Goal: Transaction & Acquisition: Book appointment/travel/reservation

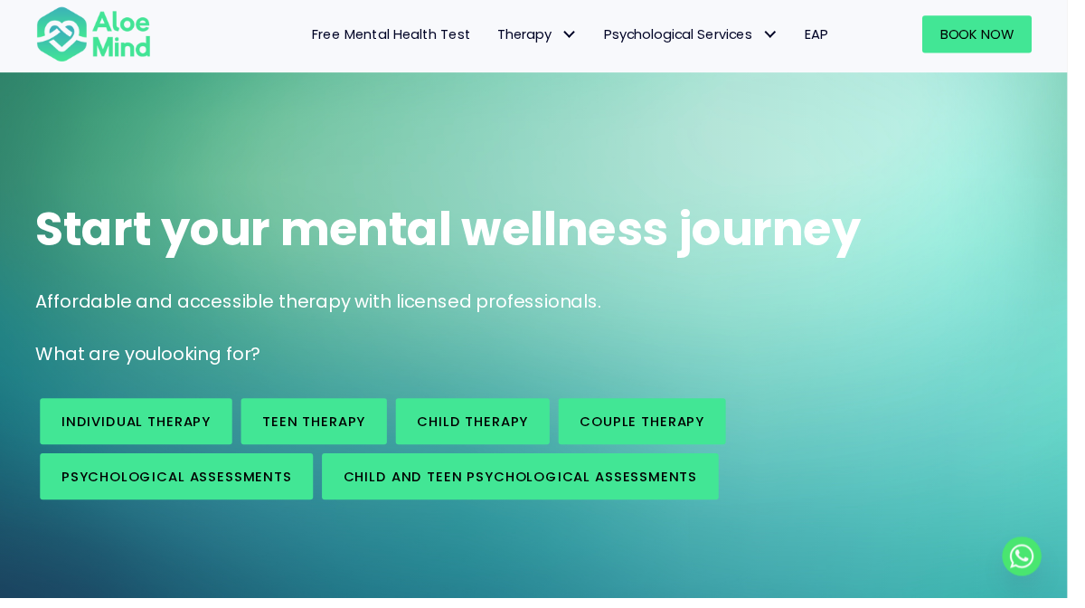
scroll to position [30, 0]
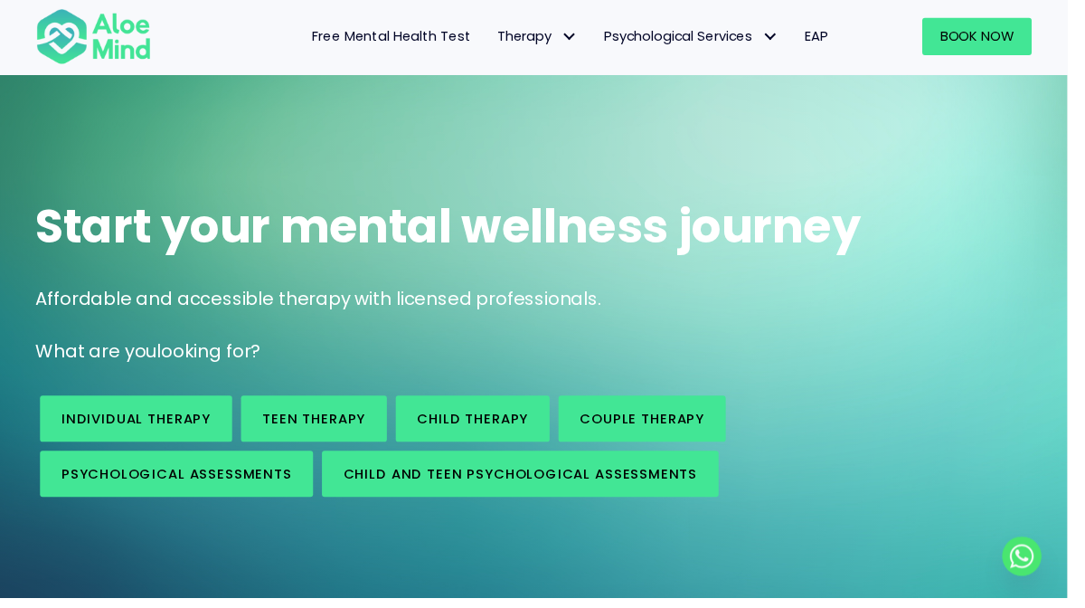
click at [580, 34] on span "Therapy: submenu" at bounding box center [578, 37] width 26 height 26
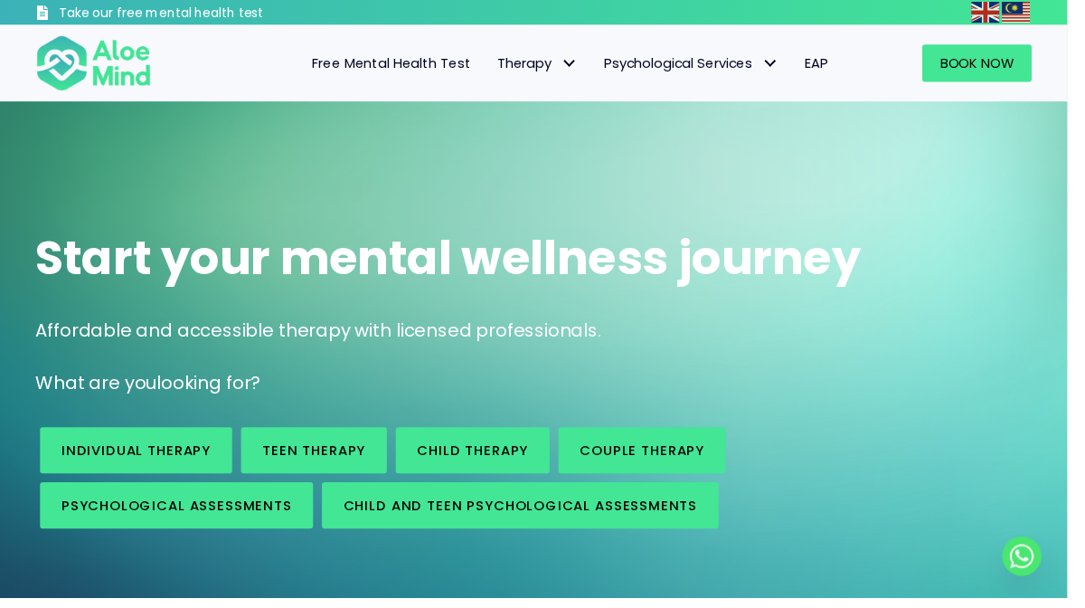
click span "Psychological Services: submenu"
click h1 "Start your mental wellness journey"
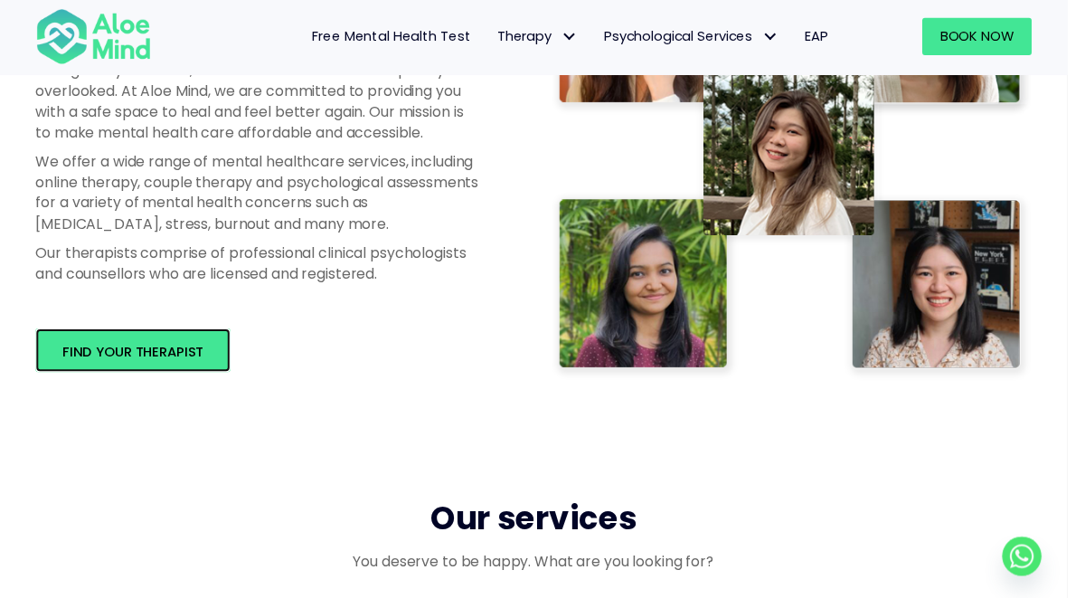
click span "Find your therapist"
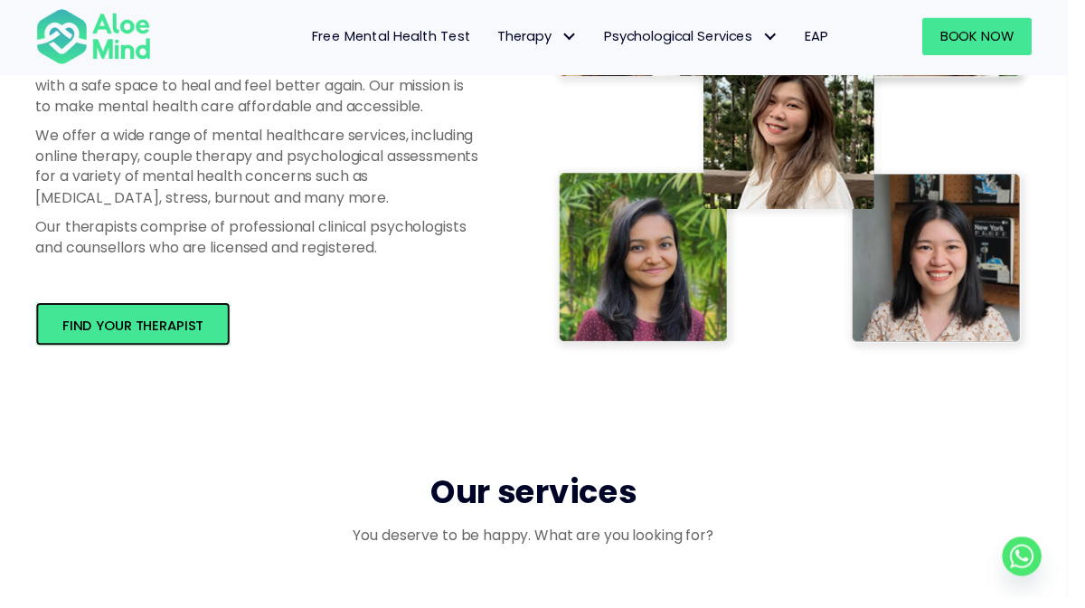
scroll to position [1099, 0]
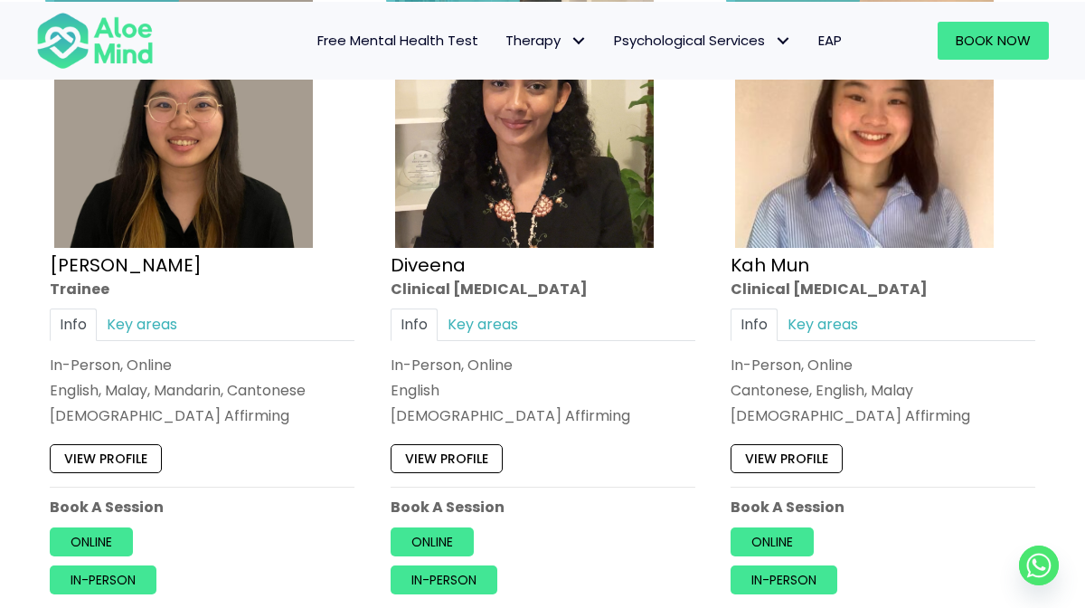
scroll to position [1058, 0]
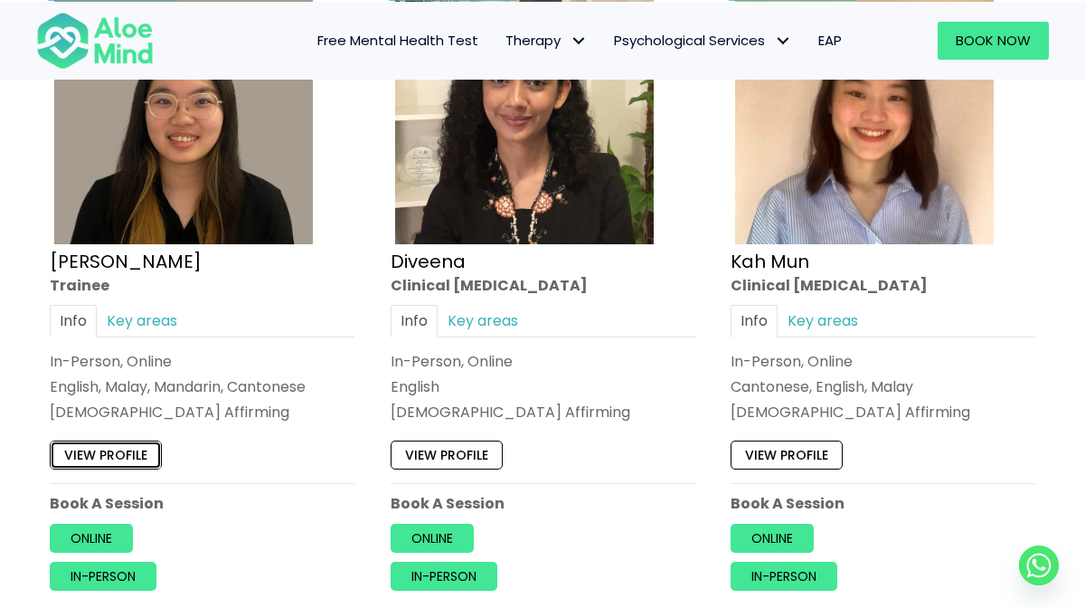
click at [99, 452] on link "View profile" at bounding box center [106, 455] width 112 height 29
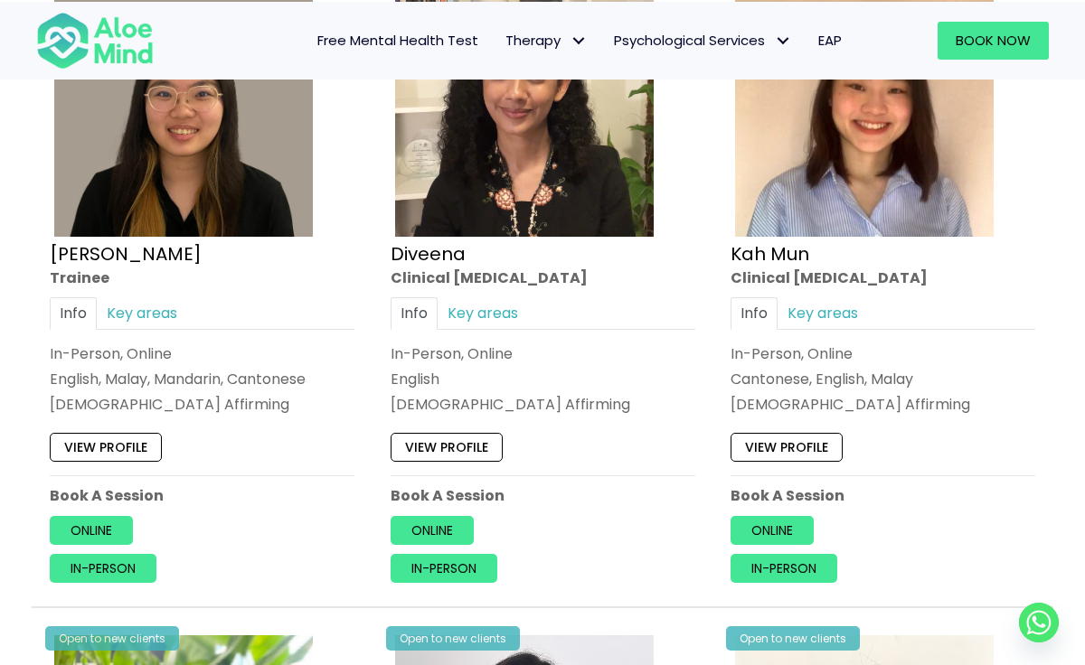
scroll to position [1106, 0]
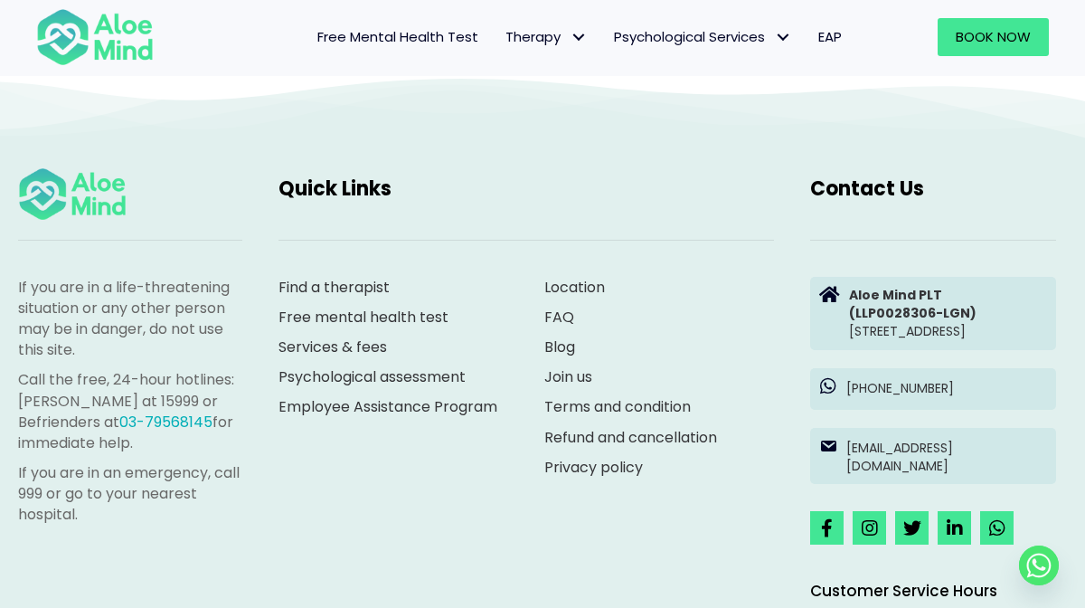
scroll to position [1580, 0]
click at [367, 278] on link "Find a therapist" at bounding box center [333, 288] width 111 height 21
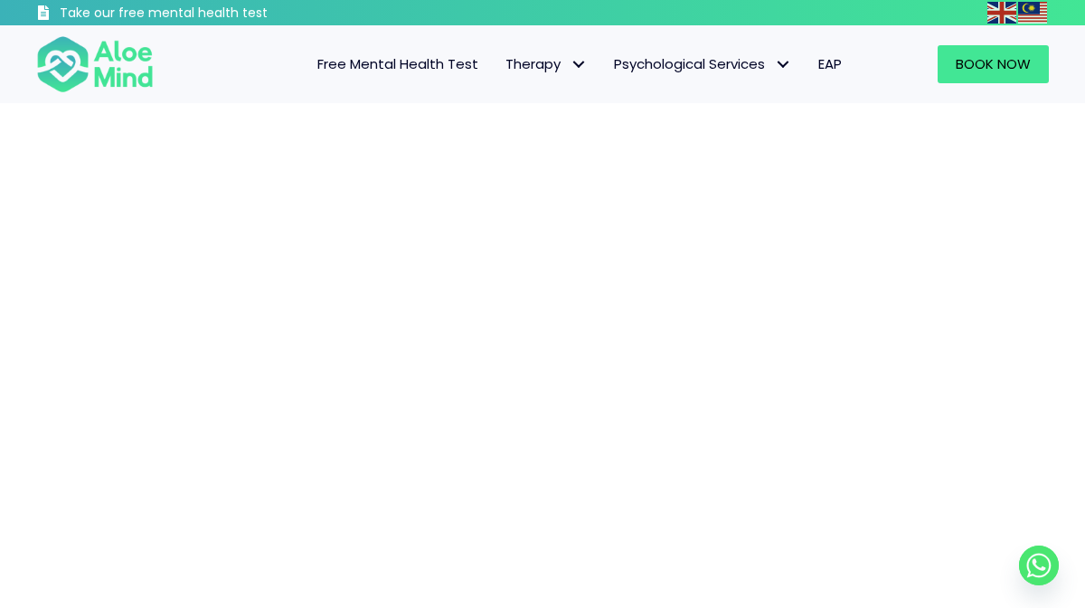
click at [769, 67] on span "Psychological Services: submenu" at bounding box center [782, 65] width 26 height 26
click at [984, 164] on div at bounding box center [542, 146] width 1049 height 50
click at [137, 72] on img at bounding box center [95, 64] width 118 height 60
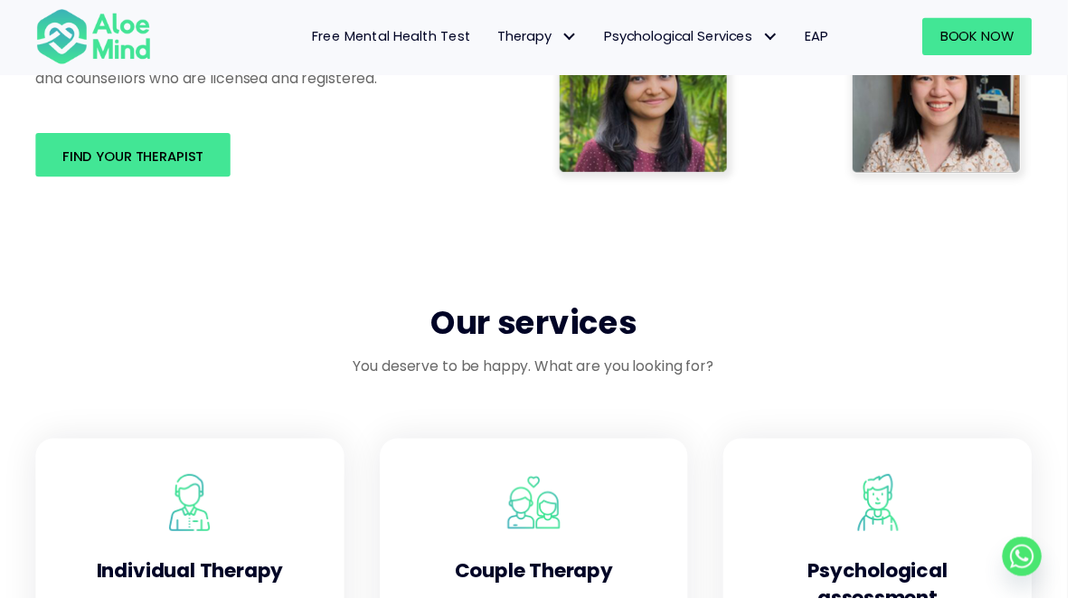
scroll to position [1249, 0]
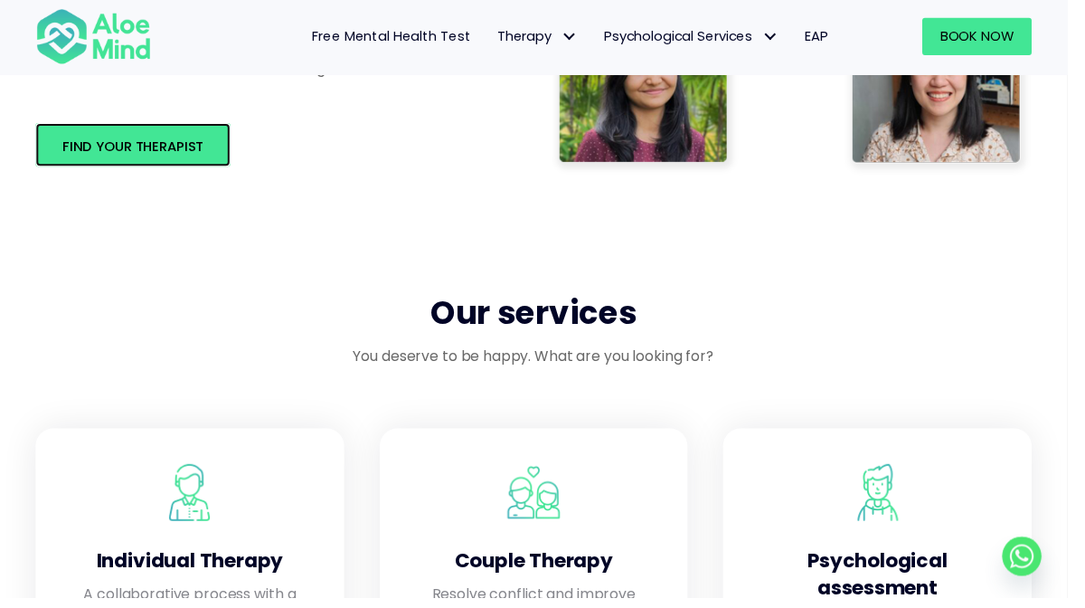
click at [193, 165] on link "Find your therapist" at bounding box center [135, 147] width 198 height 44
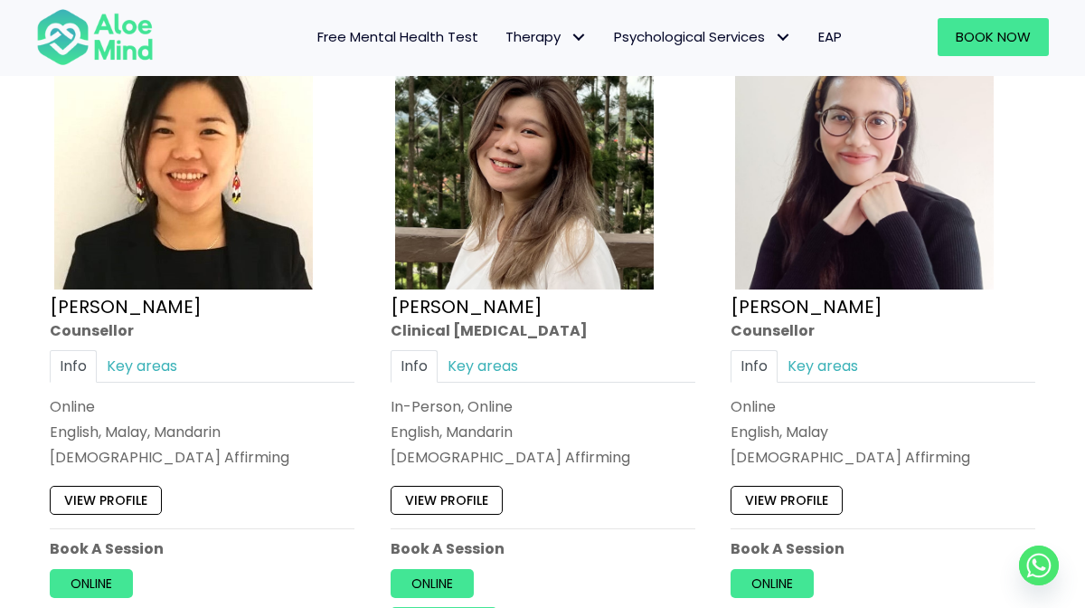
scroll to position [3001, 0]
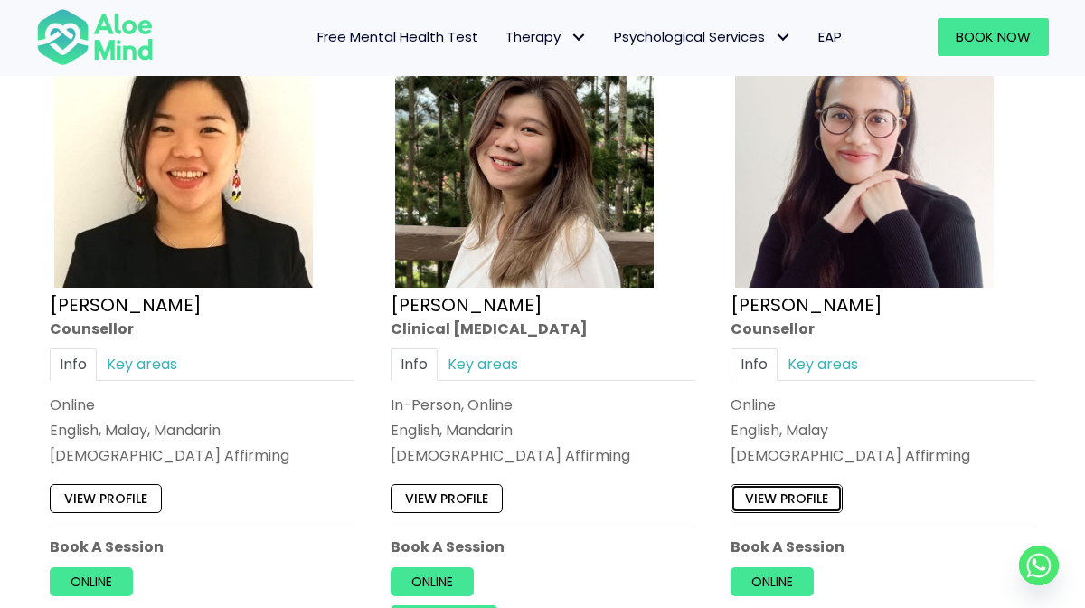
click at [805, 489] on link "View profile" at bounding box center [786, 498] width 112 height 29
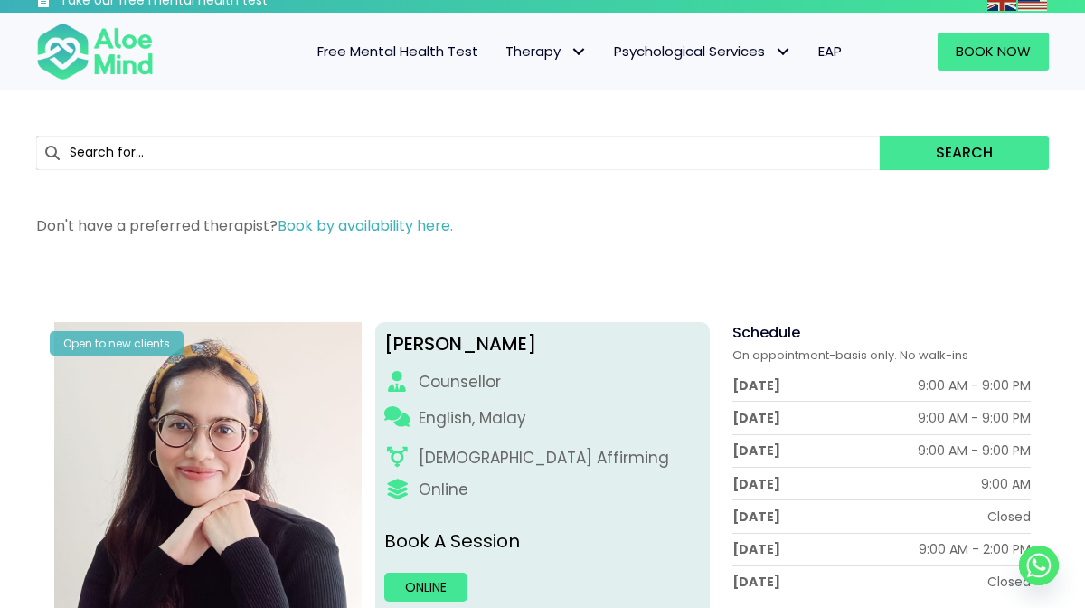
scroll to position [14, 0]
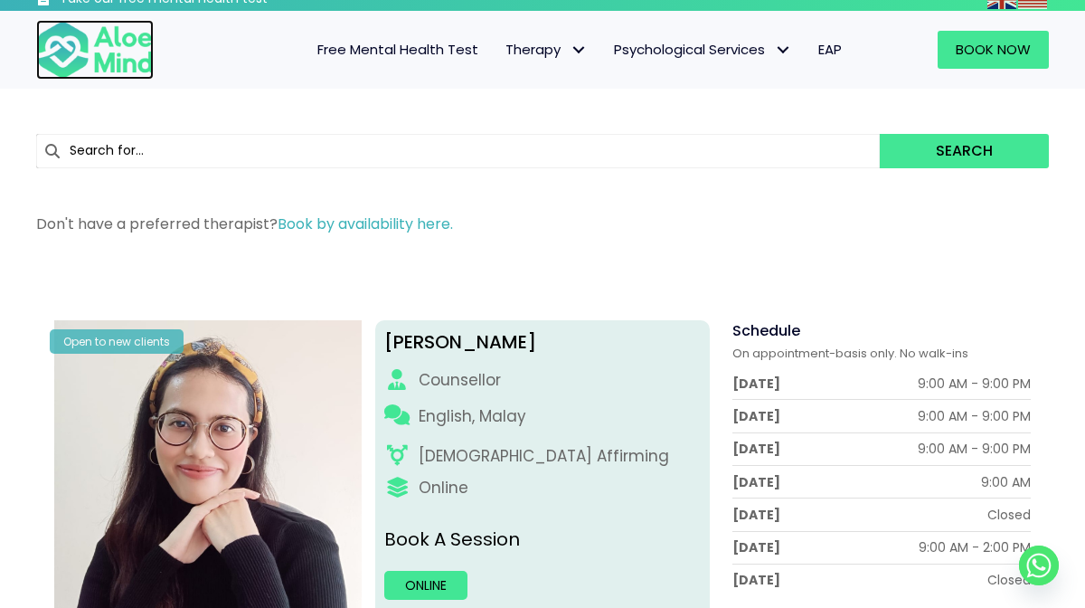
click at [89, 43] on img at bounding box center [95, 50] width 118 height 60
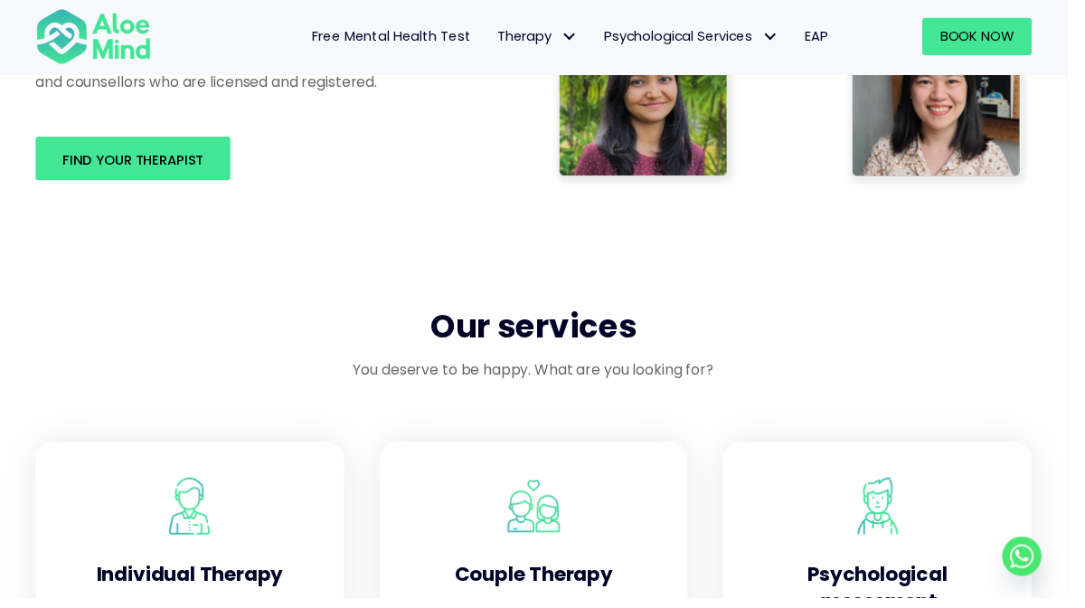
scroll to position [1229, 0]
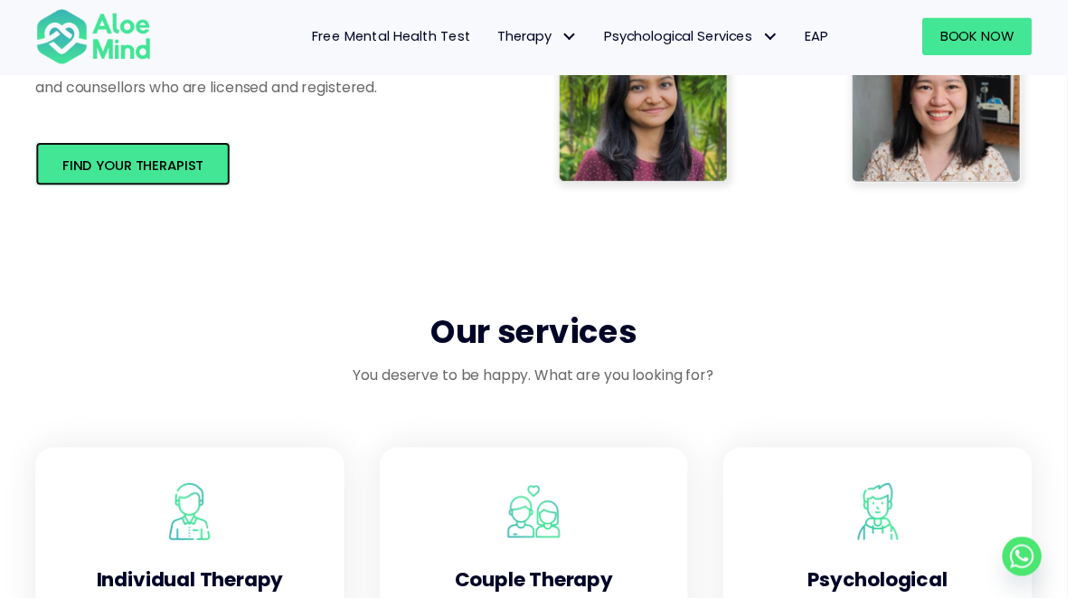
click at [132, 169] on span "Find your therapist" at bounding box center [135, 167] width 144 height 19
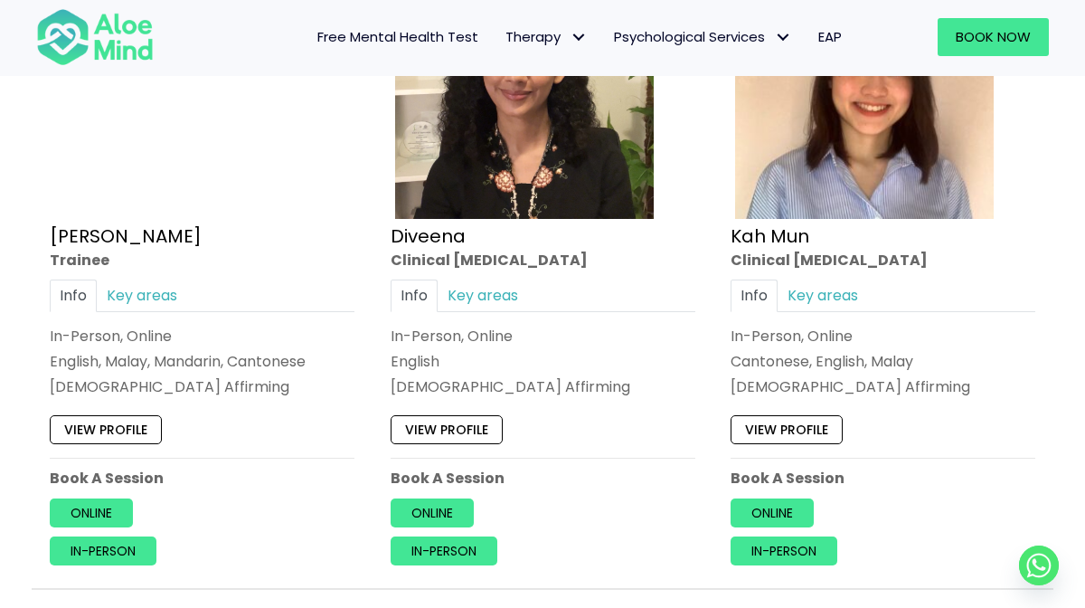
scroll to position [1092, 0]
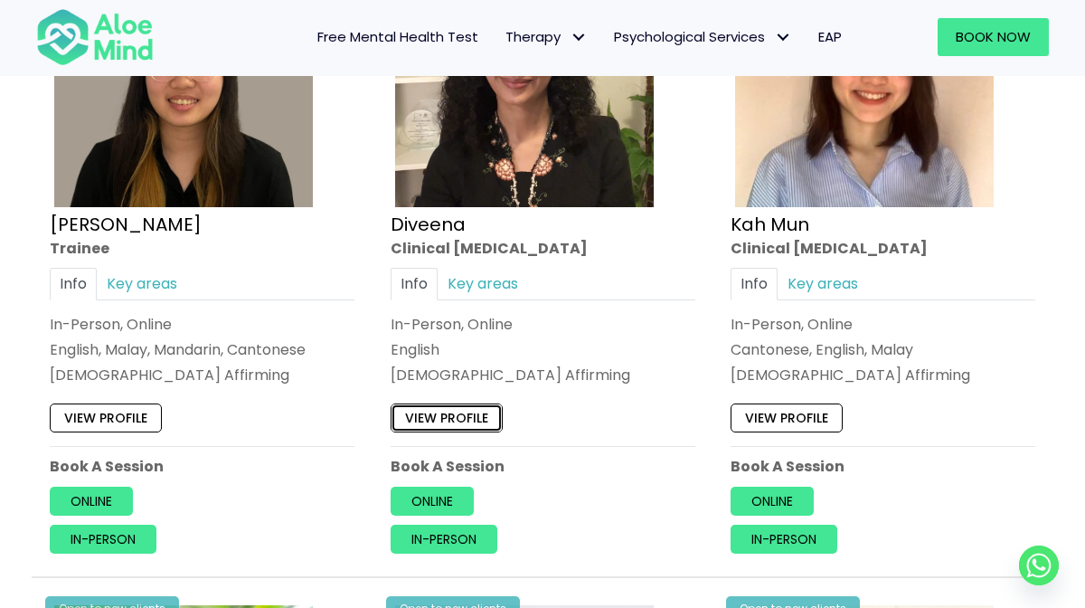
click at [427, 415] on link "View profile" at bounding box center [447, 417] width 112 height 29
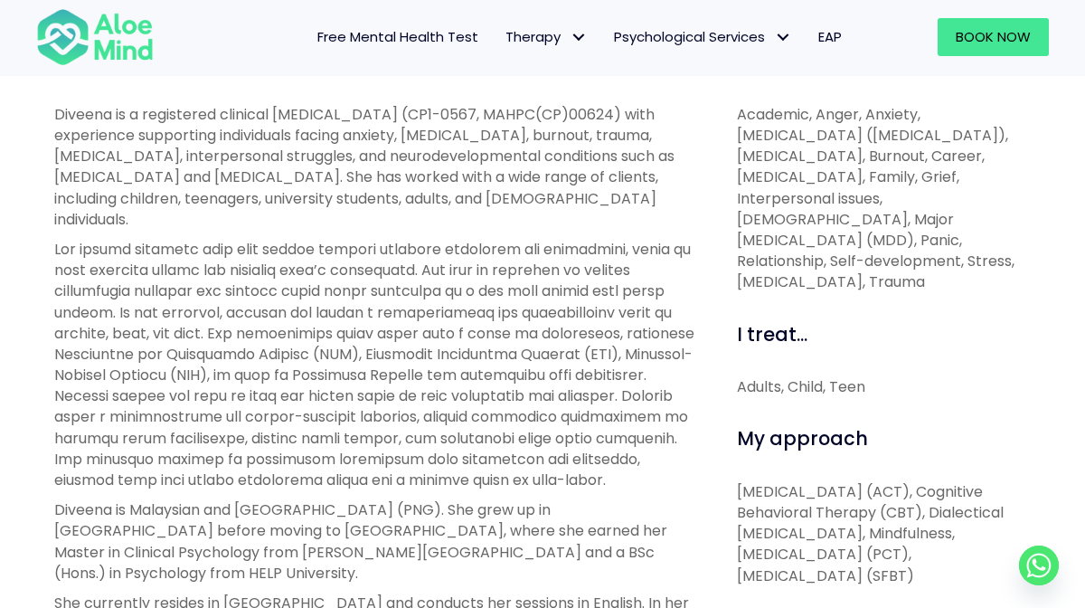
scroll to position [674, 0]
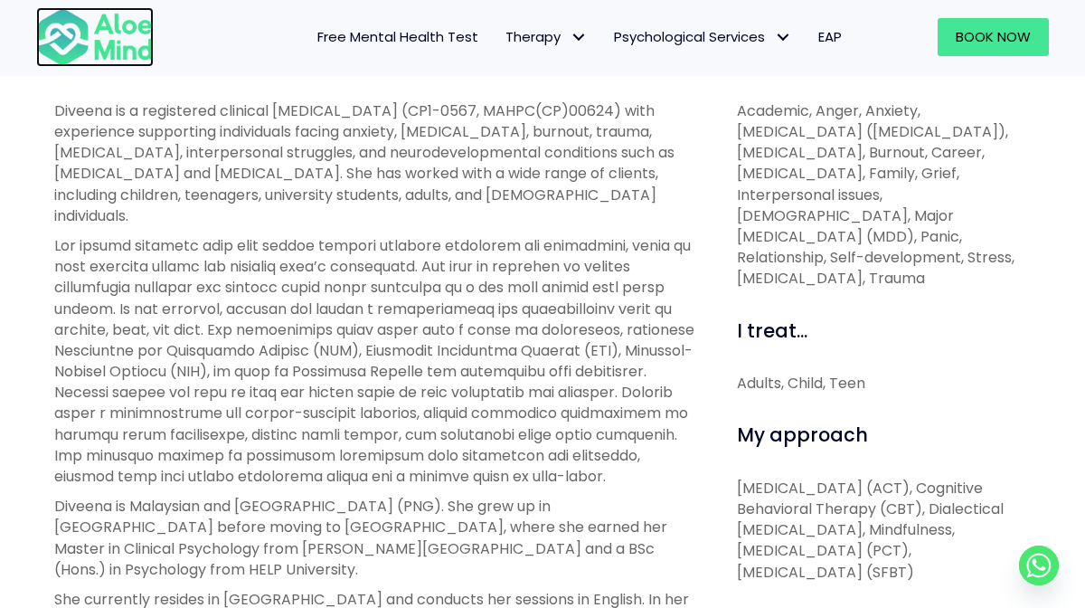
click at [117, 48] on img at bounding box center [95, 37] width 118 height 60
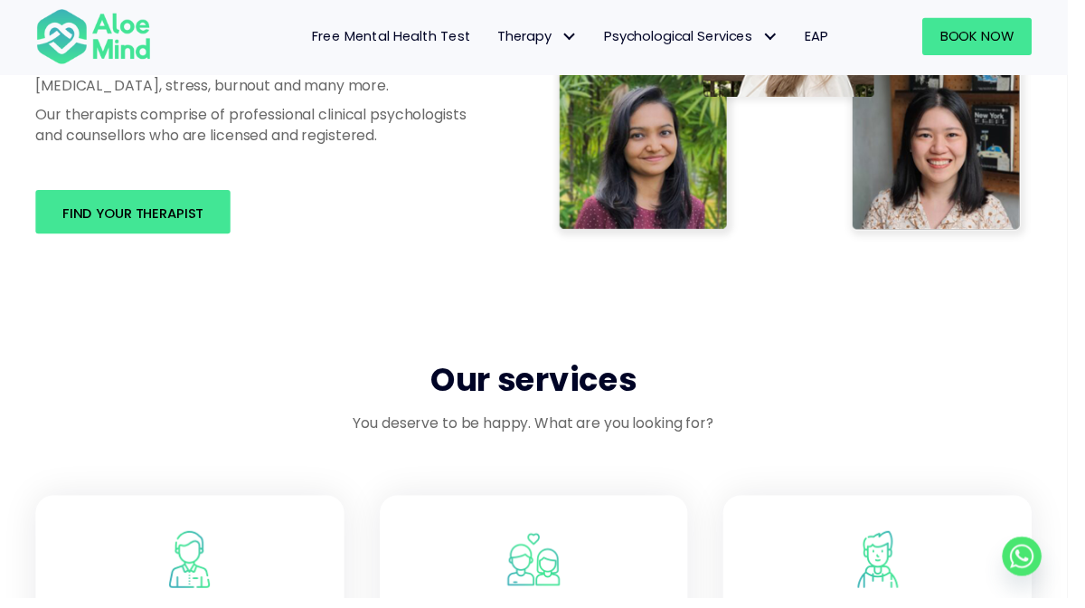
scroll to position [1173, 0]
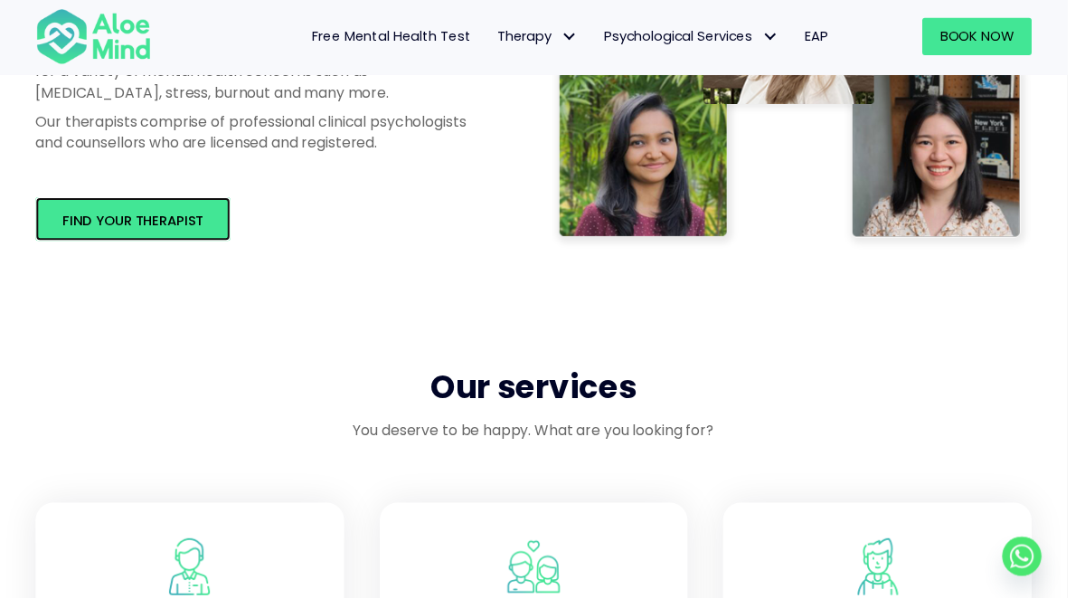
click at [137, 232] on span "Find your therapist" at bounding box center [135, 223] width 144 height 19
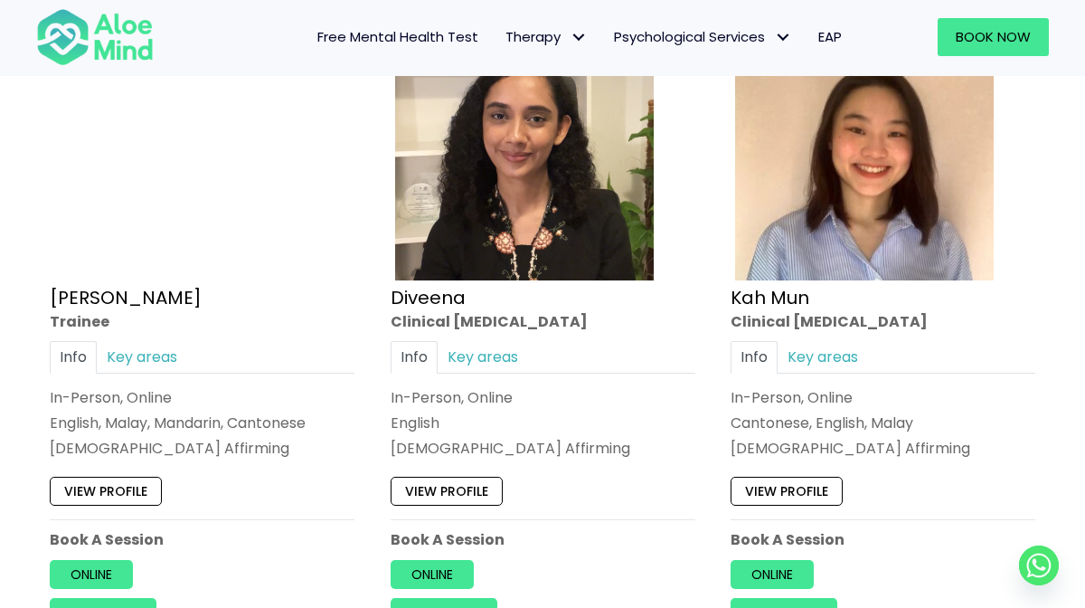
scroll to position [1024, 0]
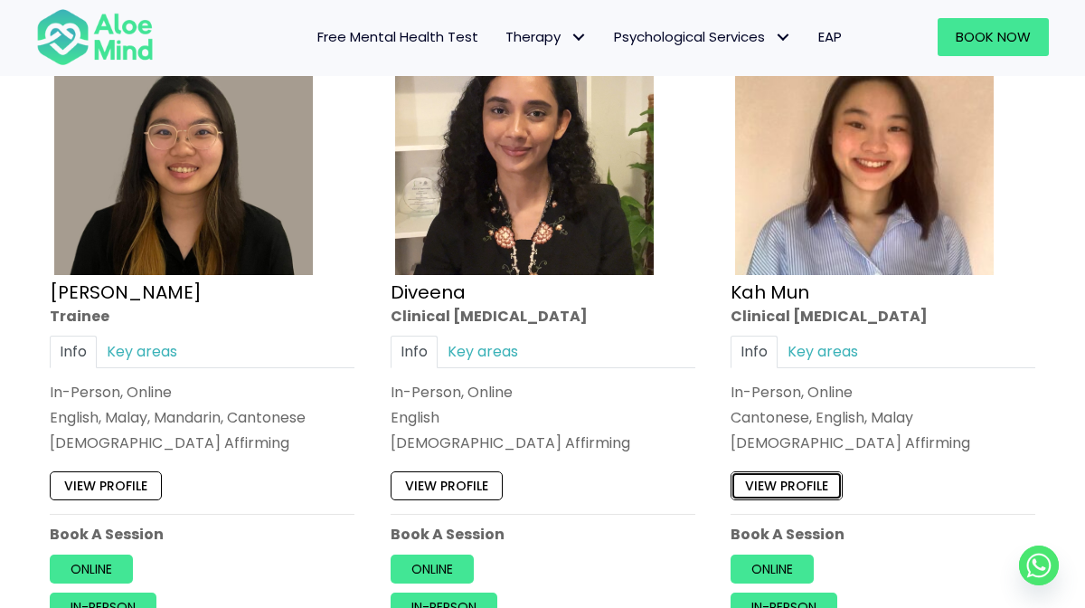
click at [814, 485] on link "View profile" at bounding box center [786, 485] width 112 height 29
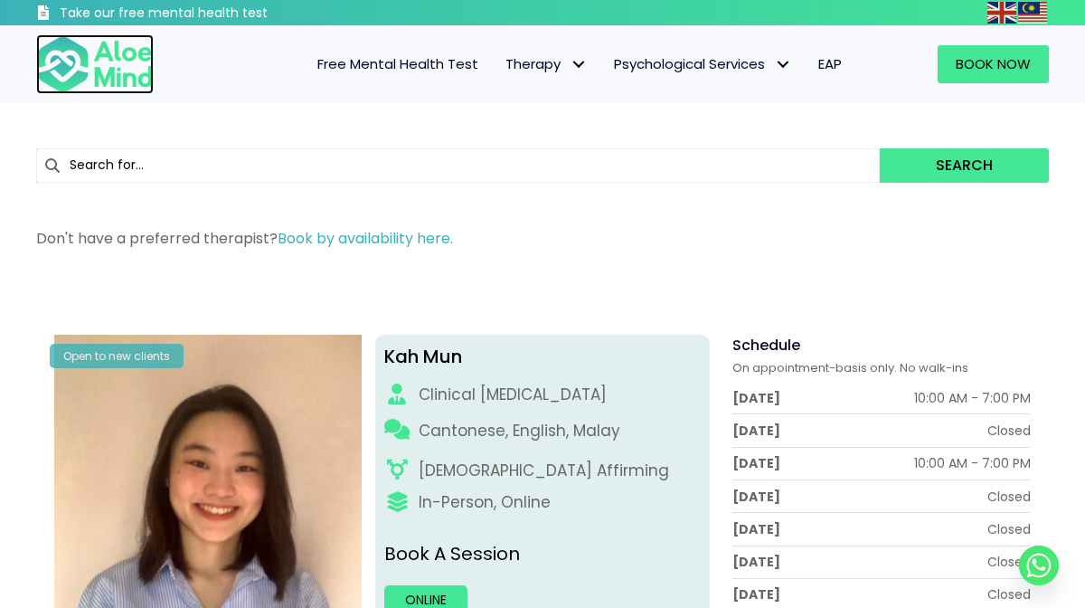
click at [111, 68] on img at bounding box center [95, 64] width 118 height 60
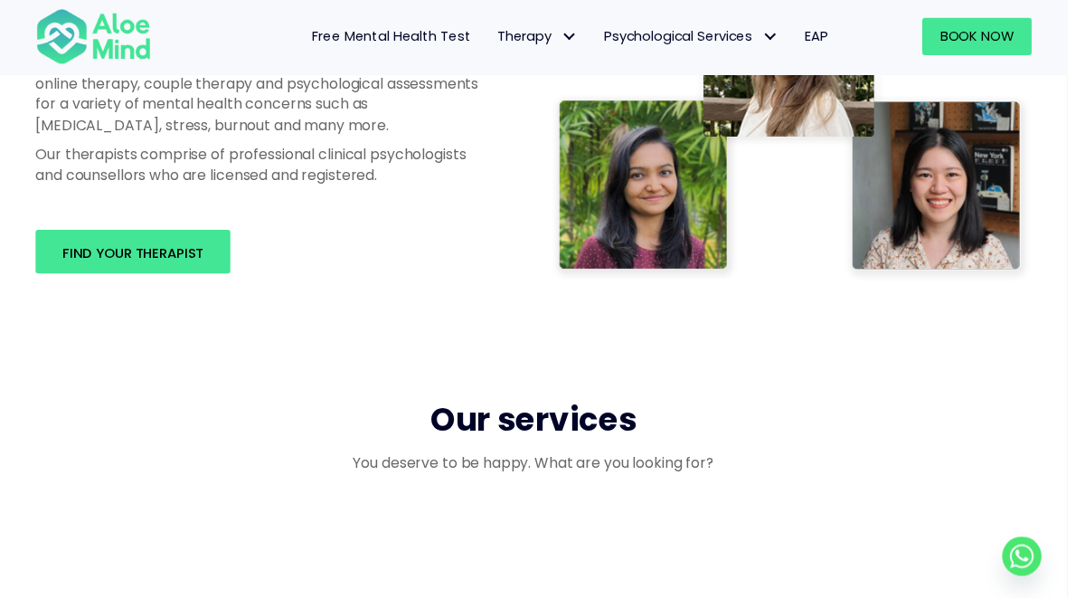
scroll to position [1145, 0]
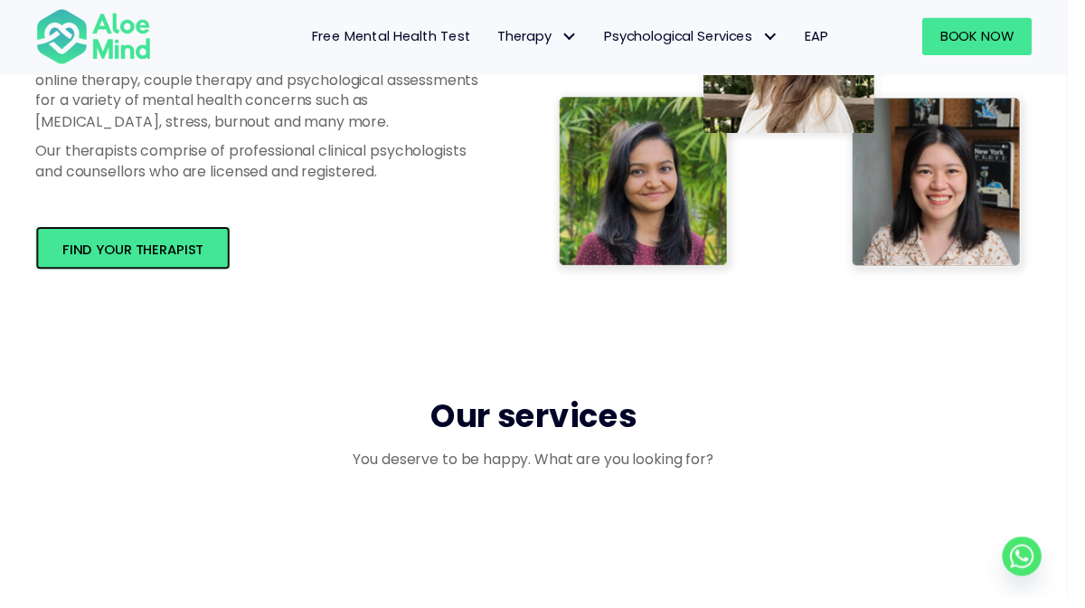
click at [108, 262] on span "Find your therapist" at bounding box center [135, 252] width 144 height 19
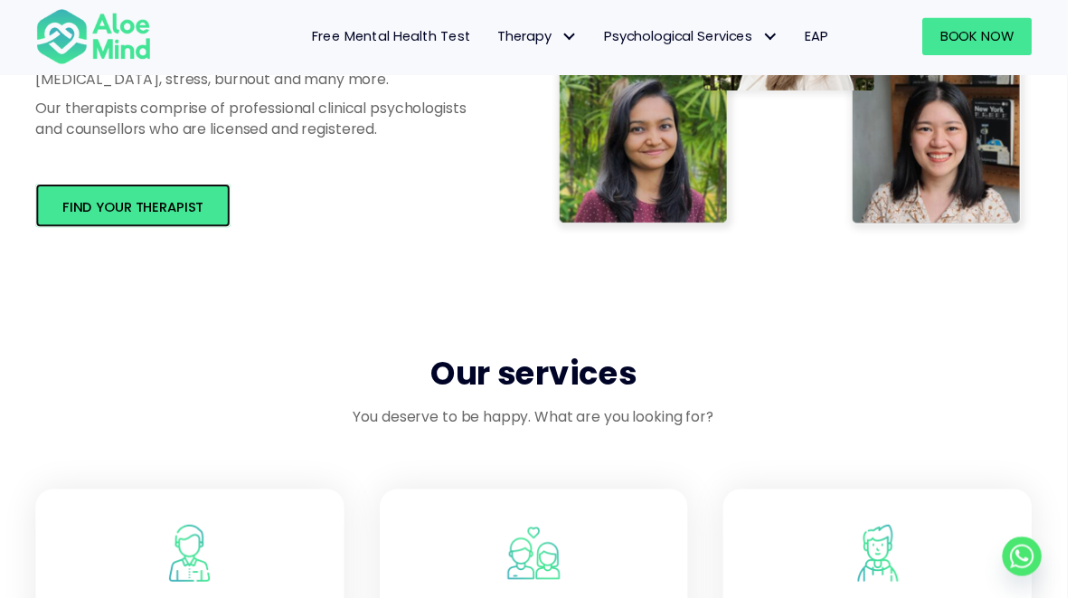
scroll to position [1449, 0]
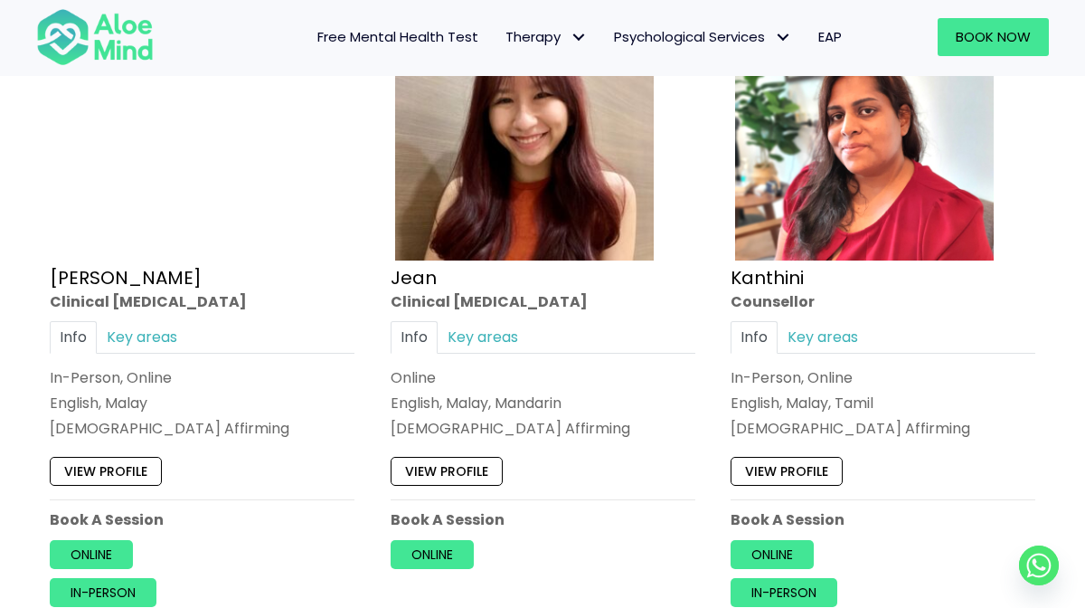
scroll to position [2378, 0]
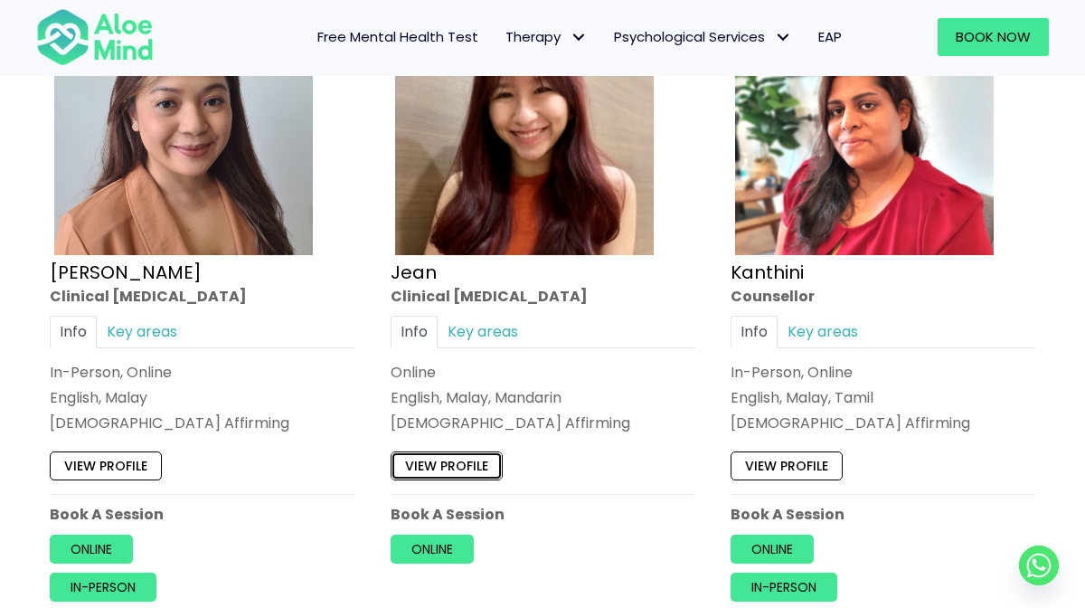
click at [428, 465] on link "View profile" at bounding box center [447, 465] width 112 height 29
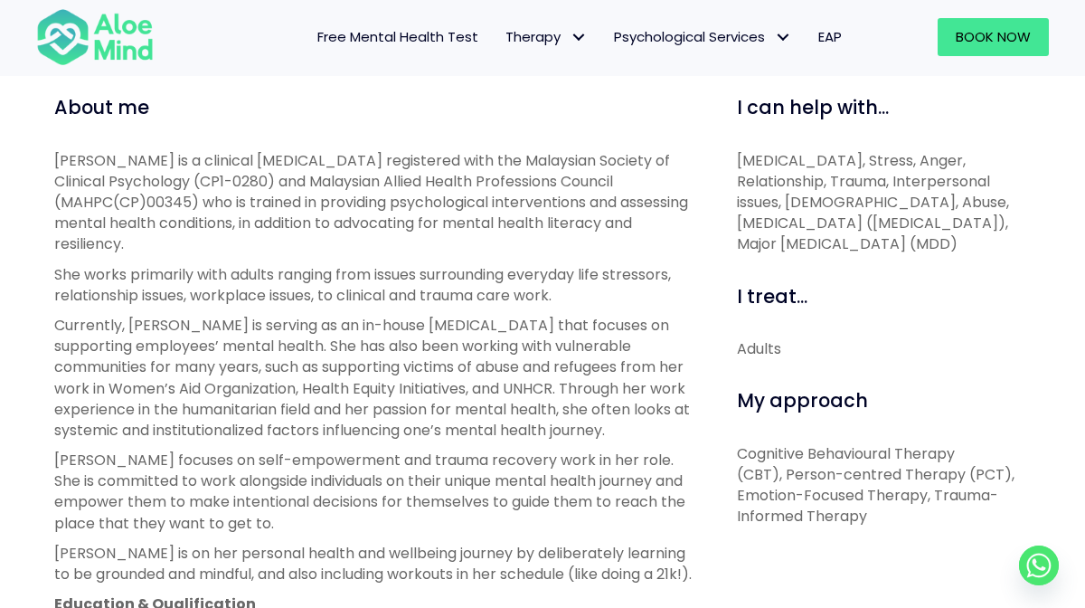
scroll to position [595, 0]
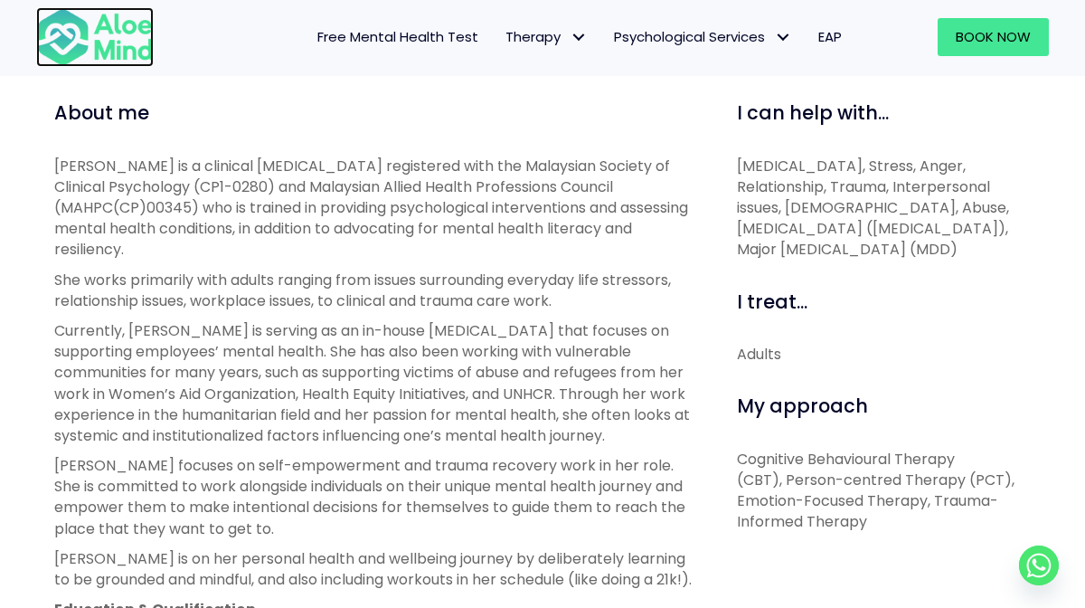
click at [99, 45] on img at bounding box center [95, 37] width 118 height 60
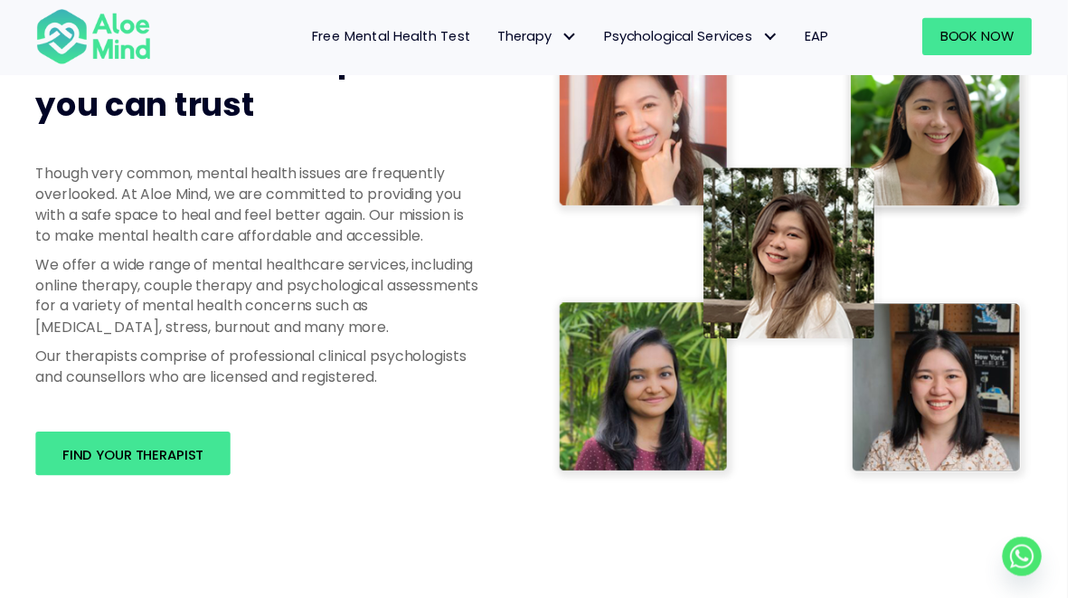
scroll to position [935, 0]
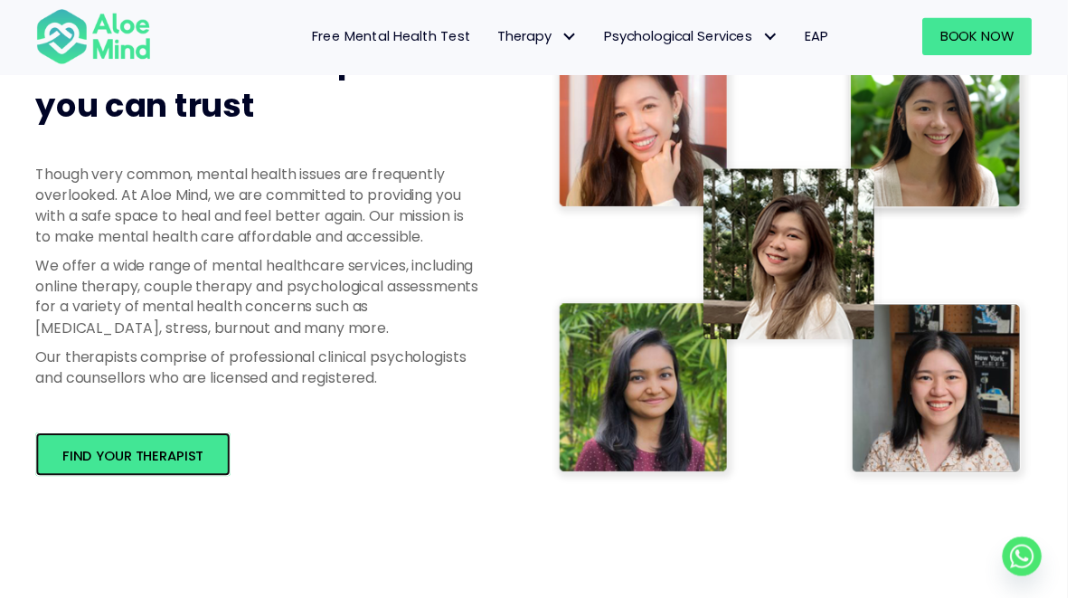
click at [108, 468] on span "Find your therapist" at bounding box center [135, 462] width 144 height 19
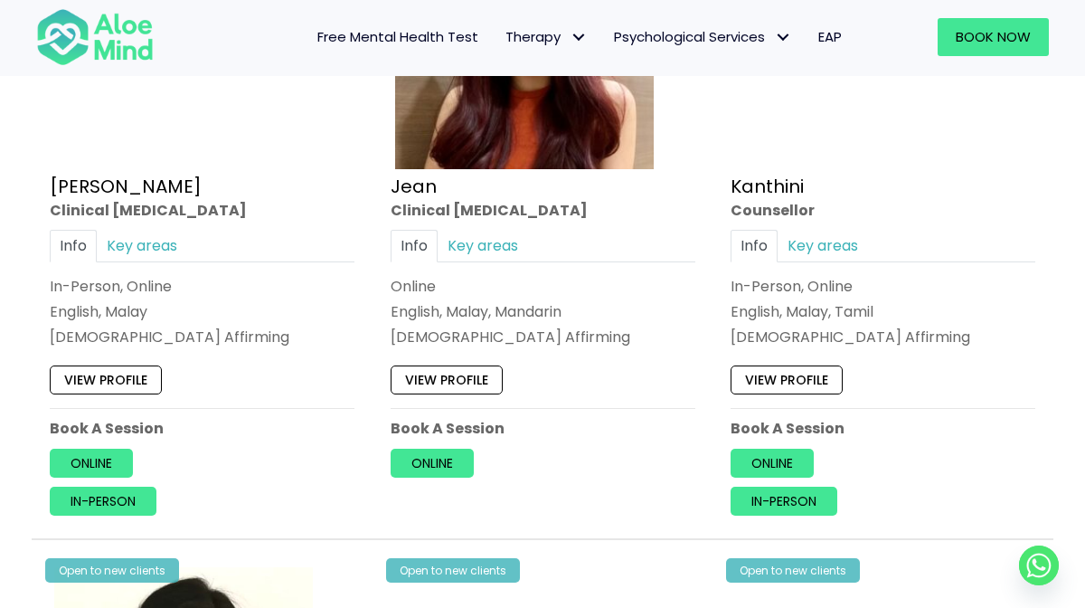
scroll to position [2464, 0]
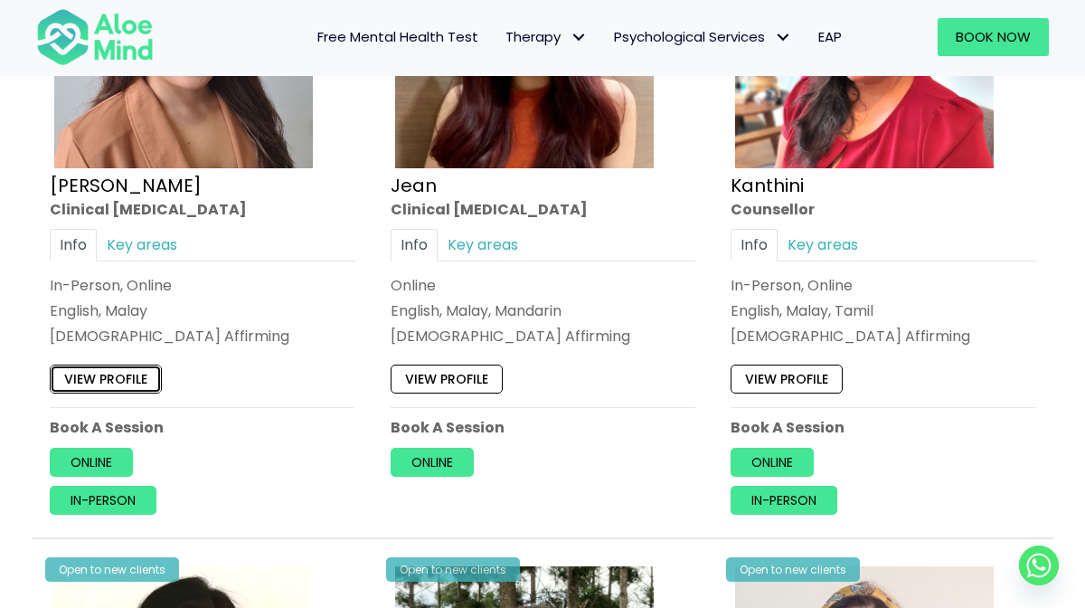
click at [81, 383] on link "View profile" at bounding box center [106, 378] width 112 height 29
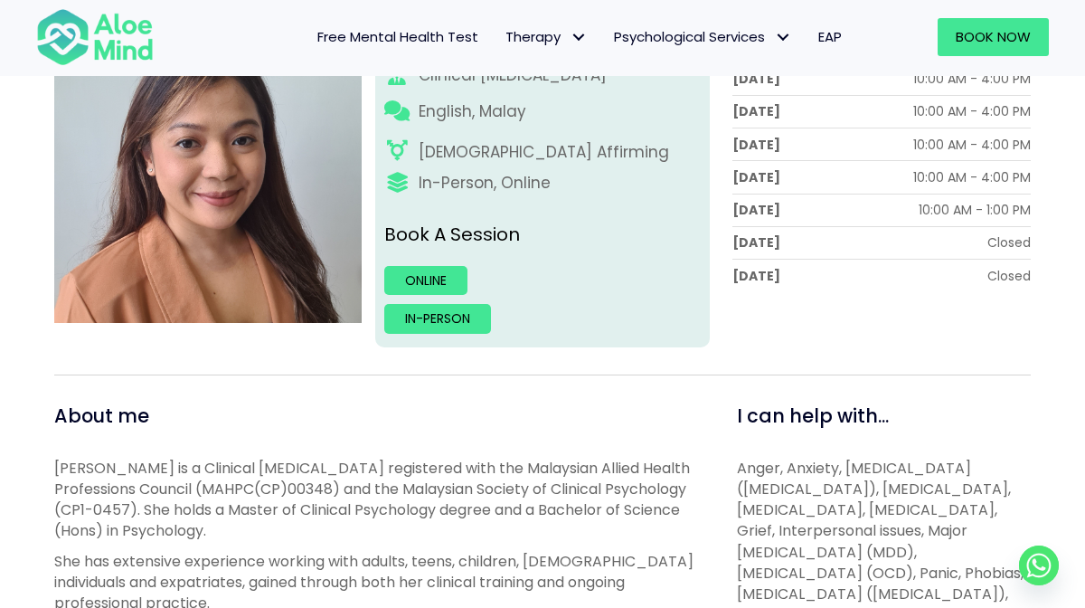
scroll to position [309, 0]
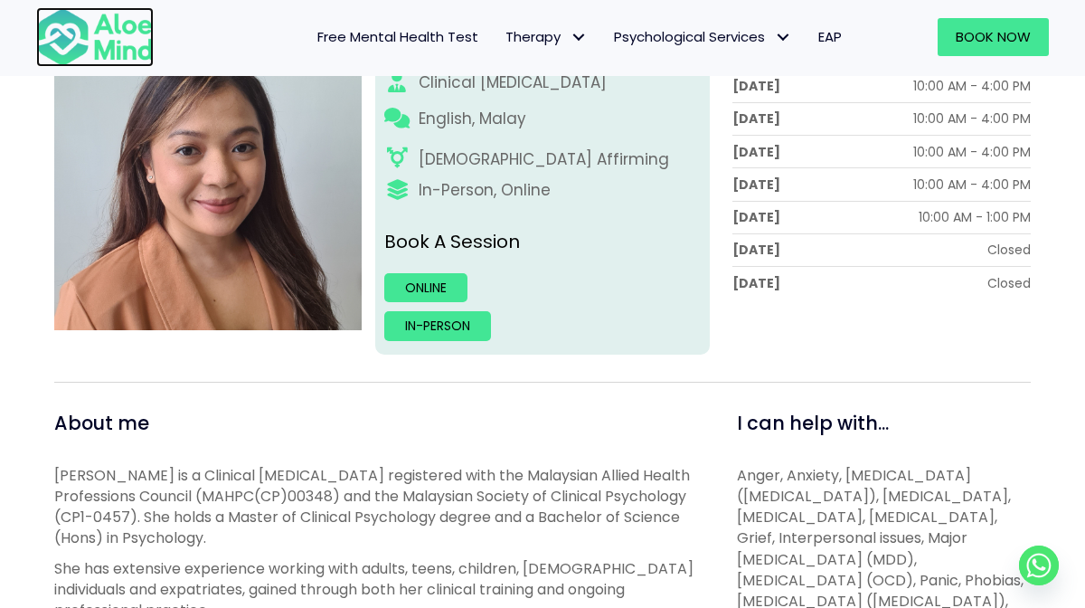
click at [122, 44] on img at bounding box center [95, 37] width 118 height 60
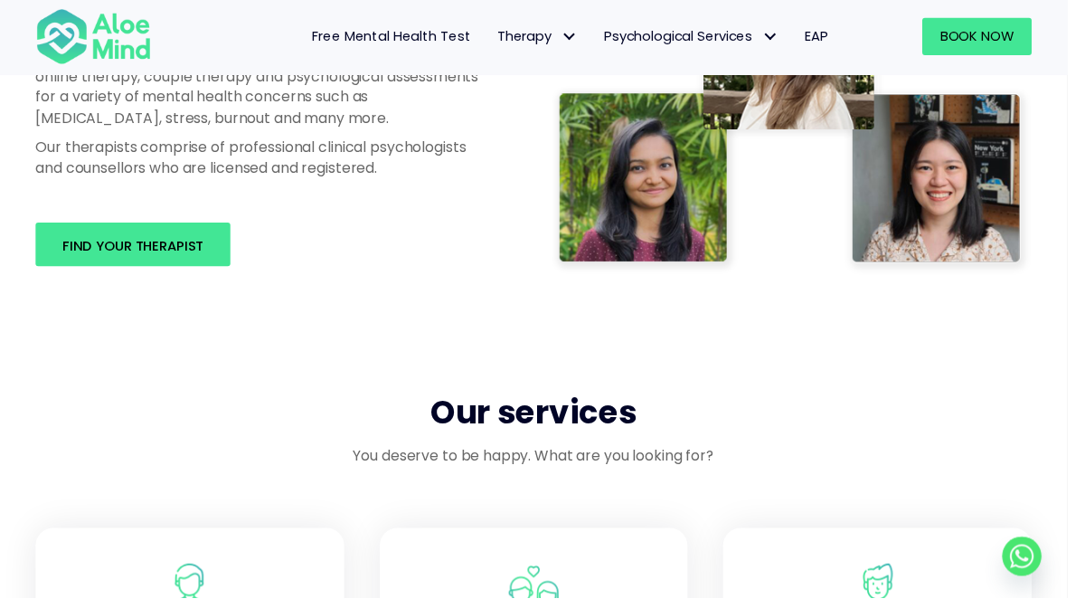
scroll to position [1148, 0]
click at [75, 247] on span "Find your therapist" at bounding box center [135, 249] width 144 height 19
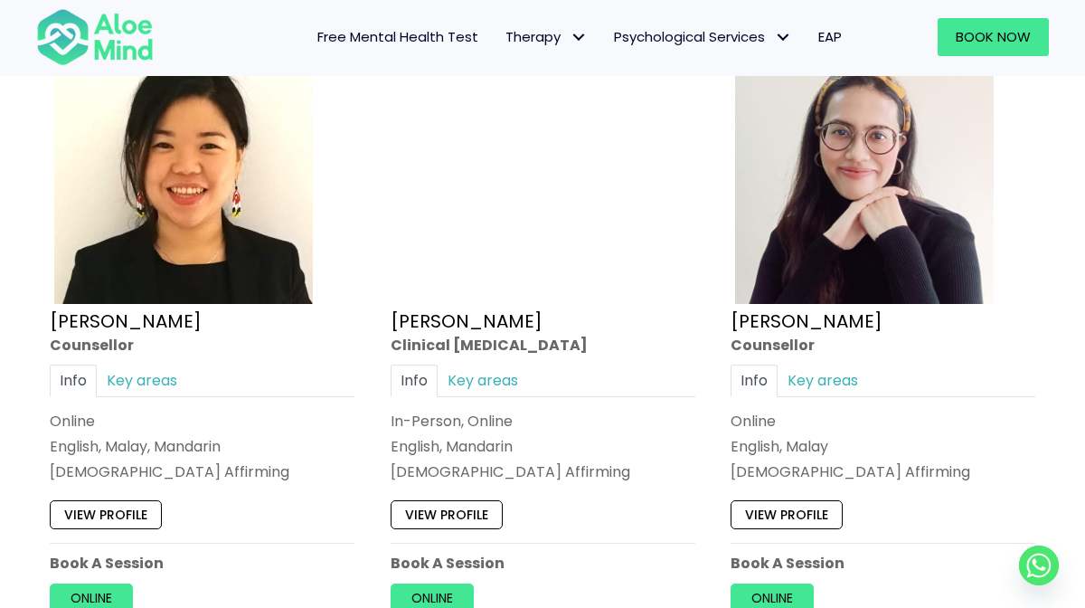
scroll to position [2986, 0]
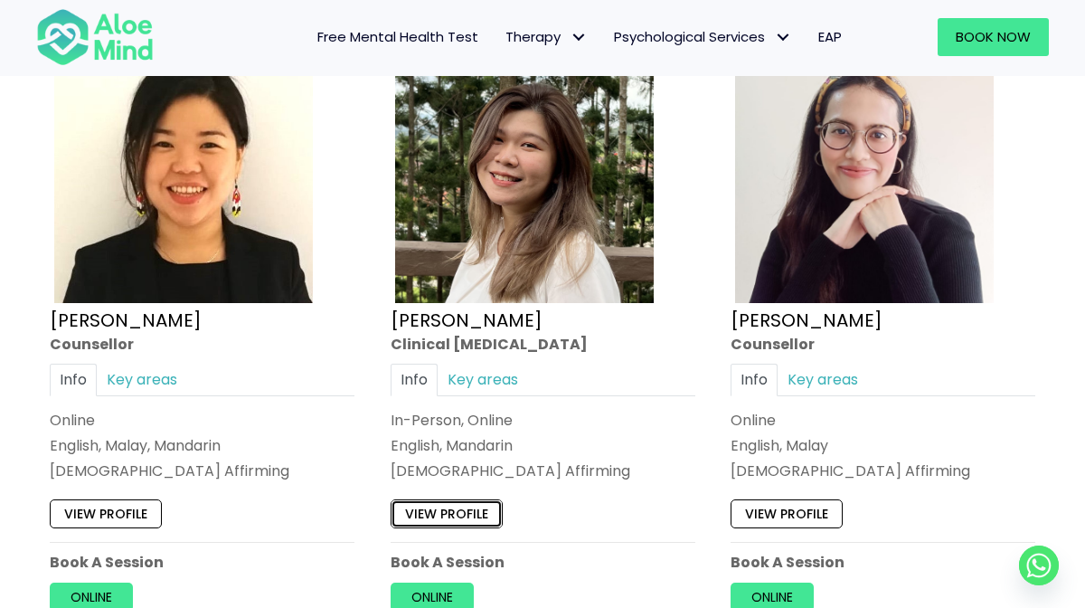
click at [476, 510] on link "View profile" at bounding box center [447, 513] width 112 height 29
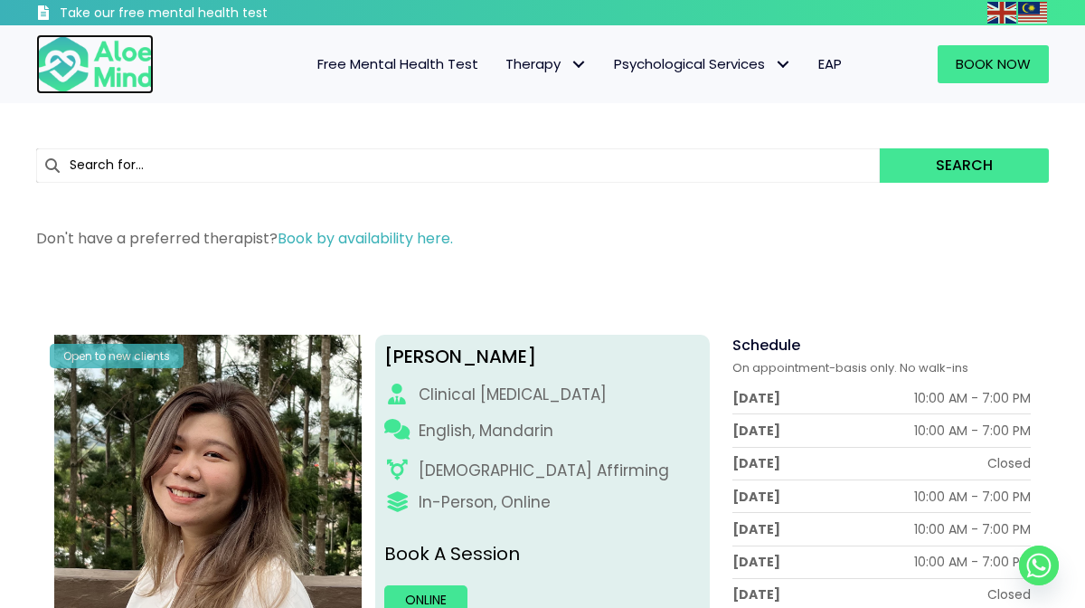
click at [75, 89] on img at bounding box center [95, 64] width 118 height 60
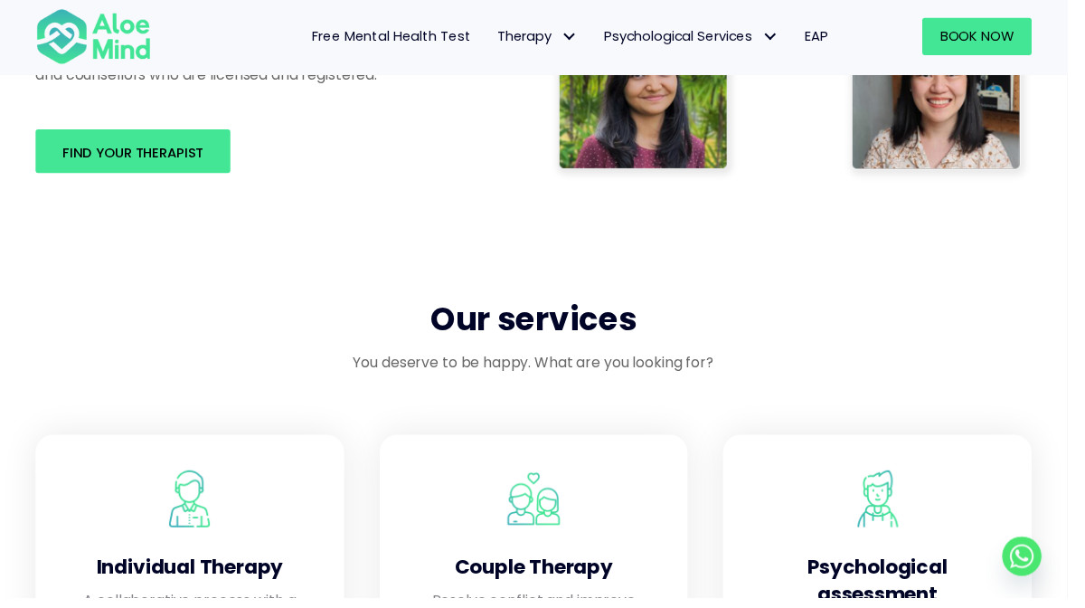
scroll to position [1244, 0]
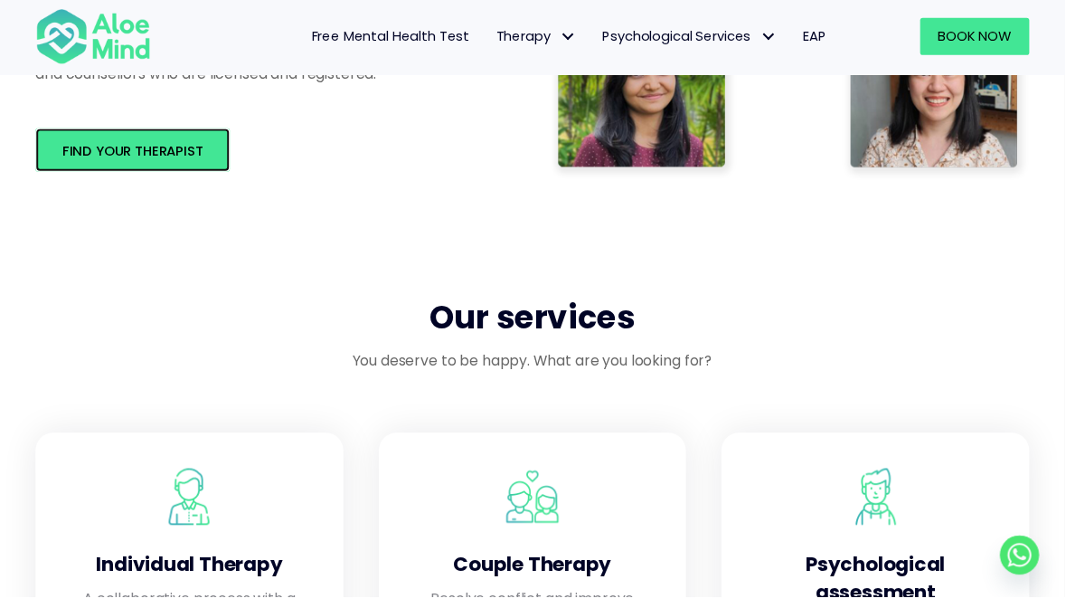
click at [100, 155] on span "Find your therapist" at bounding box center [135, 153] width 144 height 19
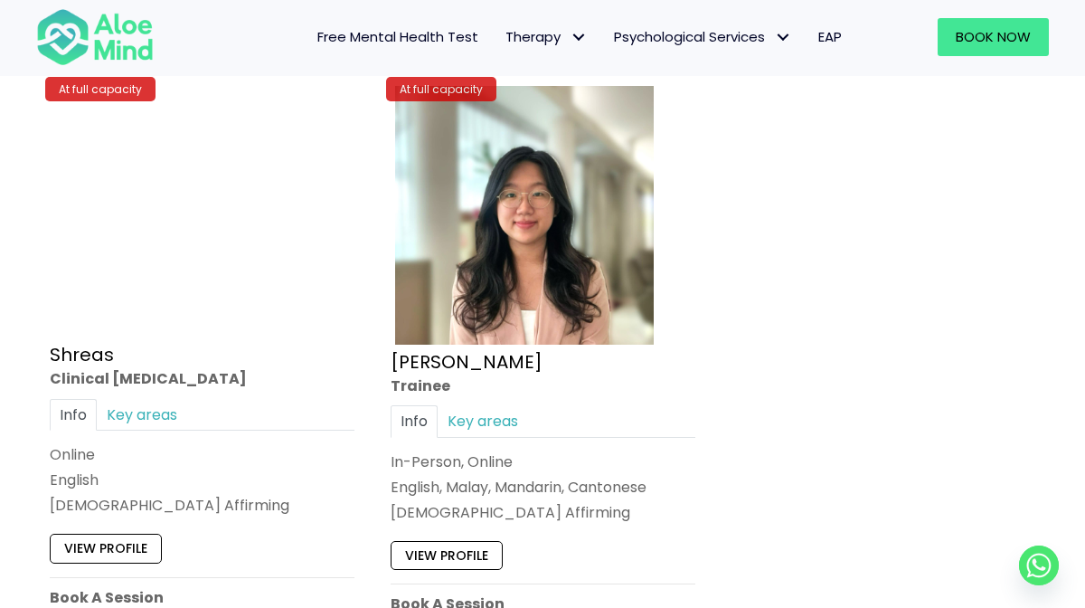
scroll to position [7537, 0]
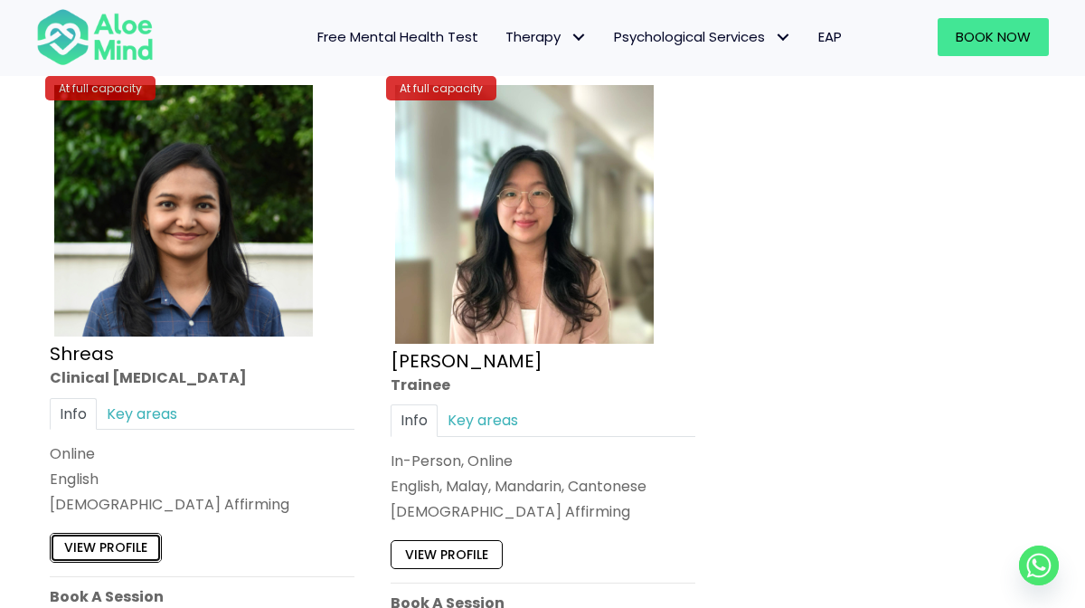
click at [128, 538] on link "View profile" at bounding box center [106, 547] width 112 height 29
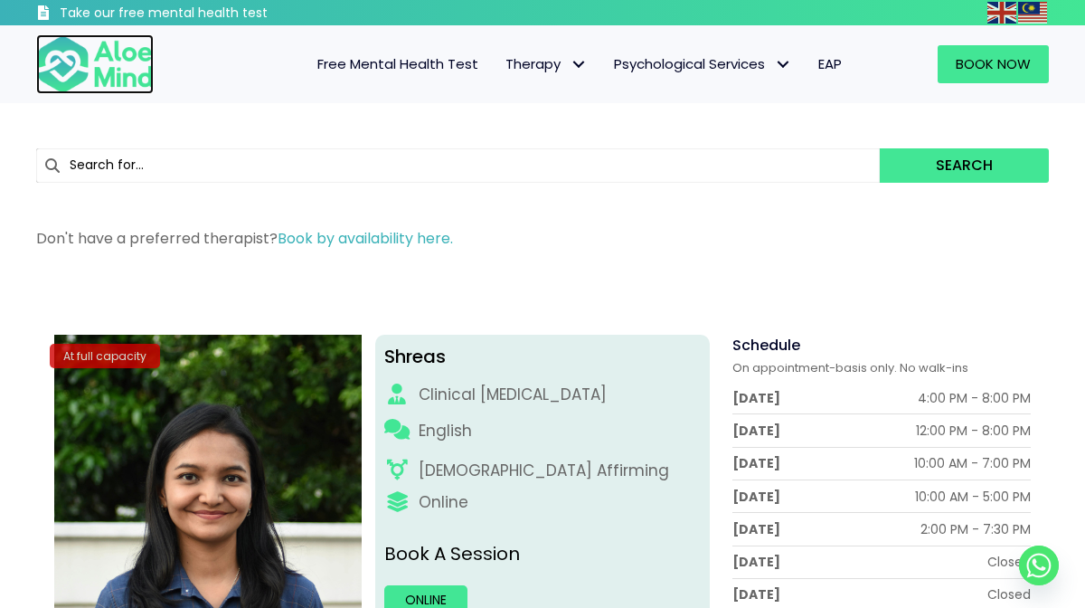
click at [116, 60] on img at bounding box center [95, 64] width 118 height 60
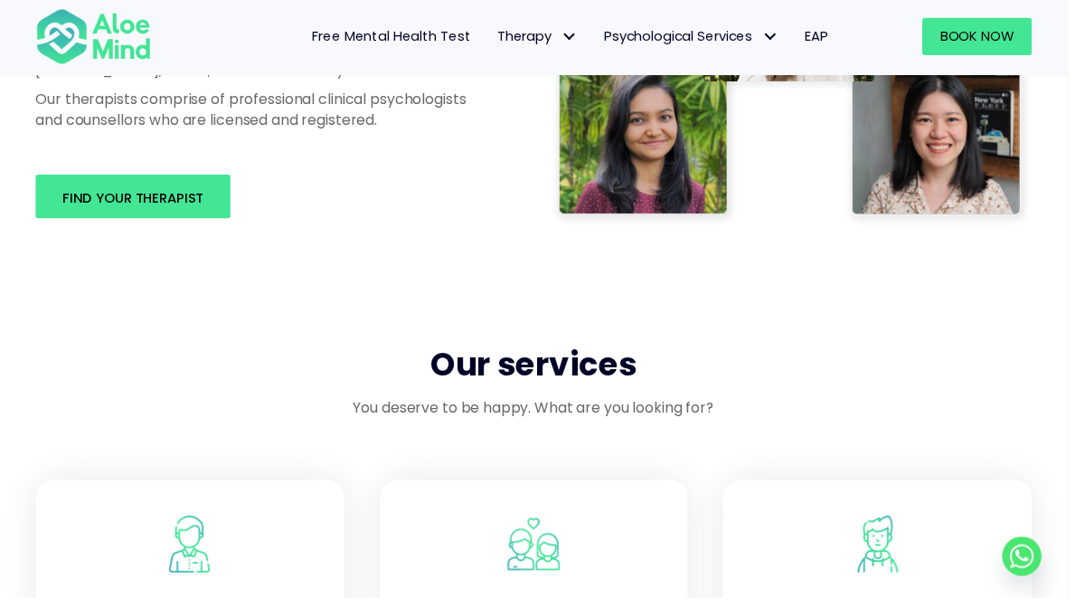
scroll to position [1181, 0]
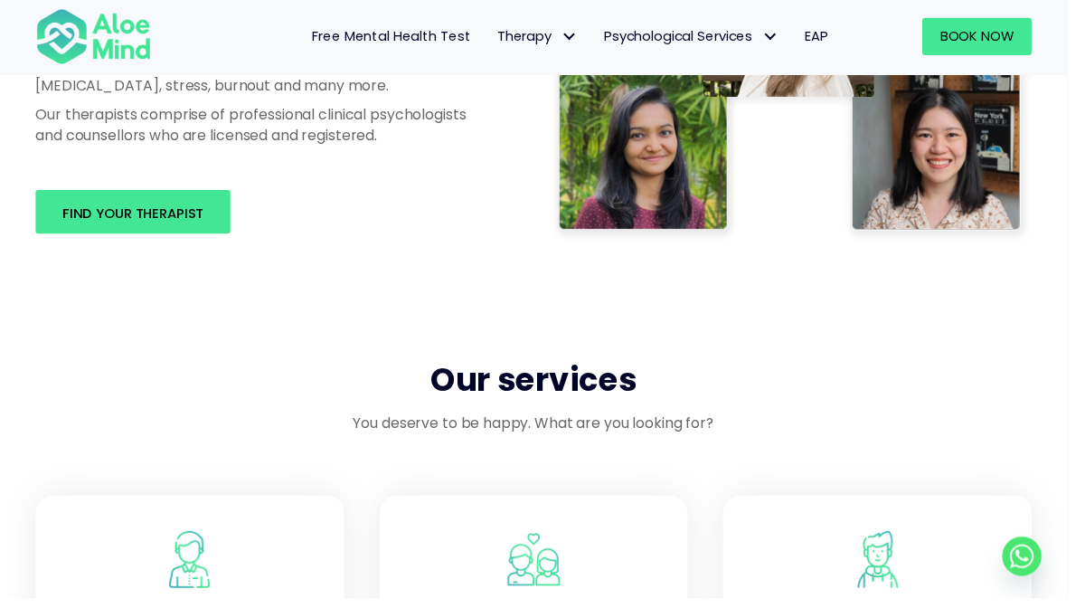
click at [854, 297] on div "Professional therapists you can trust Though very common, mental health issues …" at bounding box center [542, 16] width 1085 height 644
click at [119, 225] on span "Find your therapist" at bounding box center [135, 216] width 144 height 19
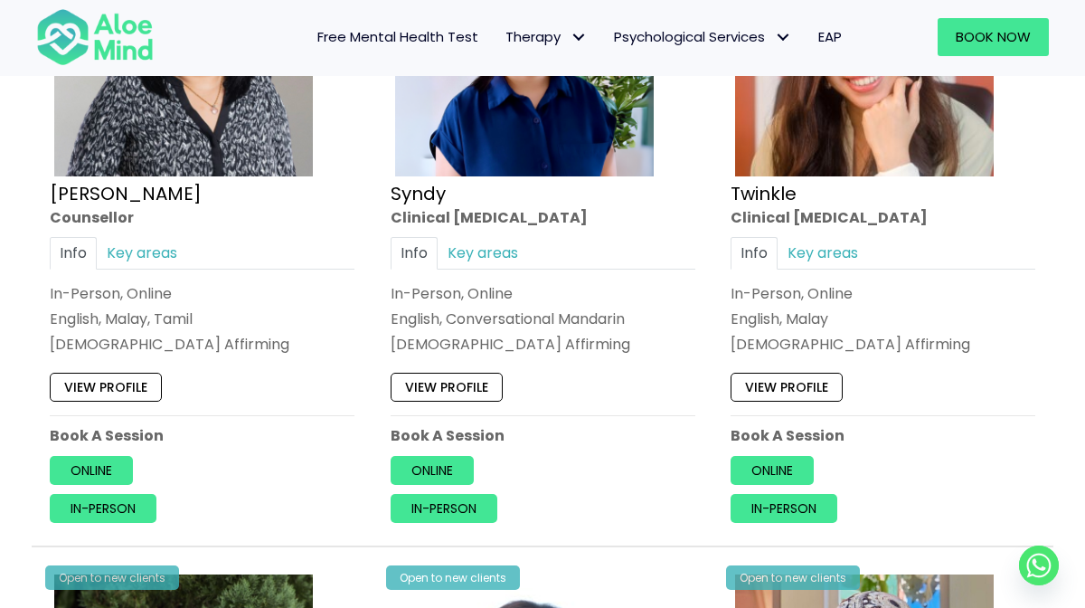
scroll to position [4450, 0]
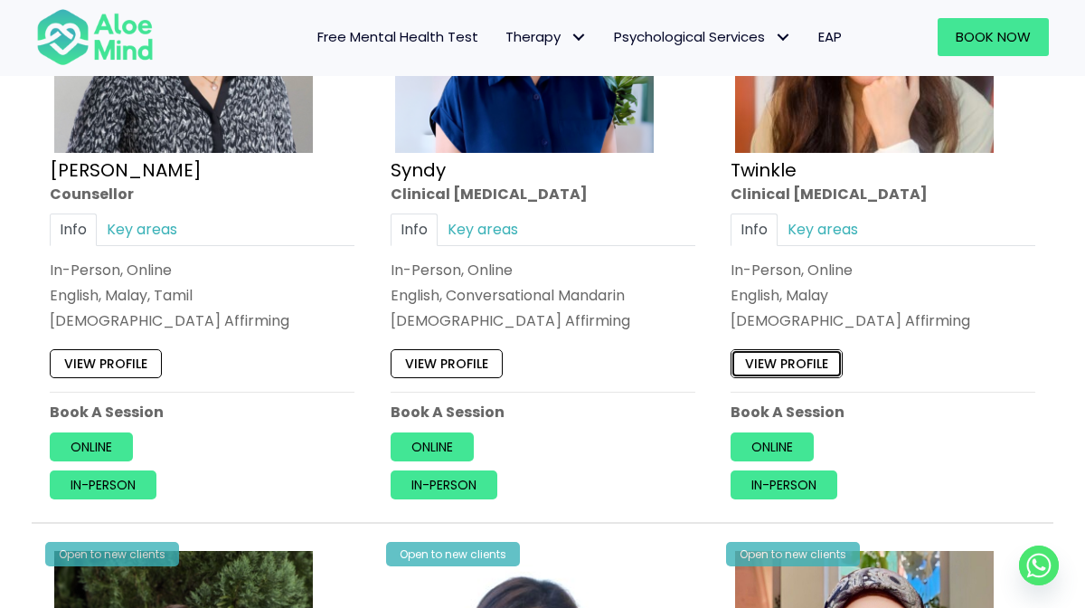
click at [819, 353] on link "View profile" at bounding box center [786, 363] width 112 height 29
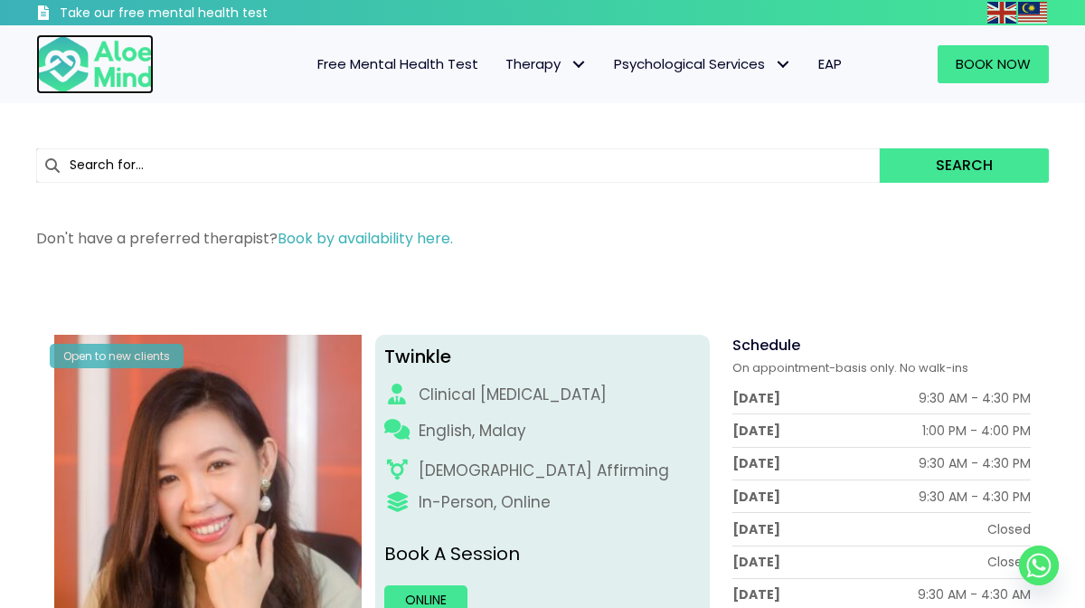
click at [110, 73] on img at bounding box center [95, 64] width 118 height 60
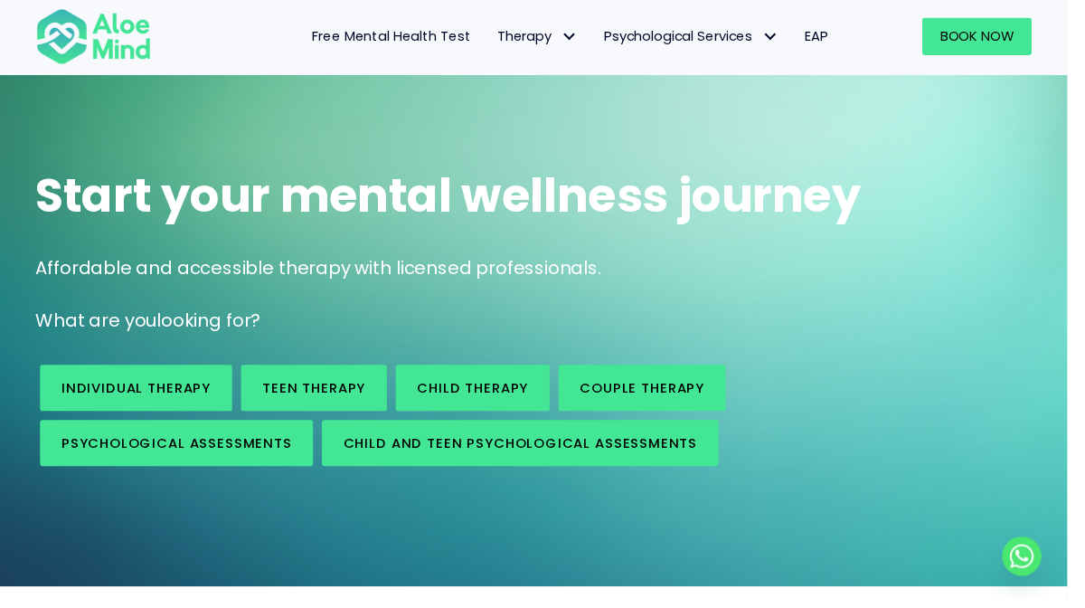
scroll to position [64, 0]
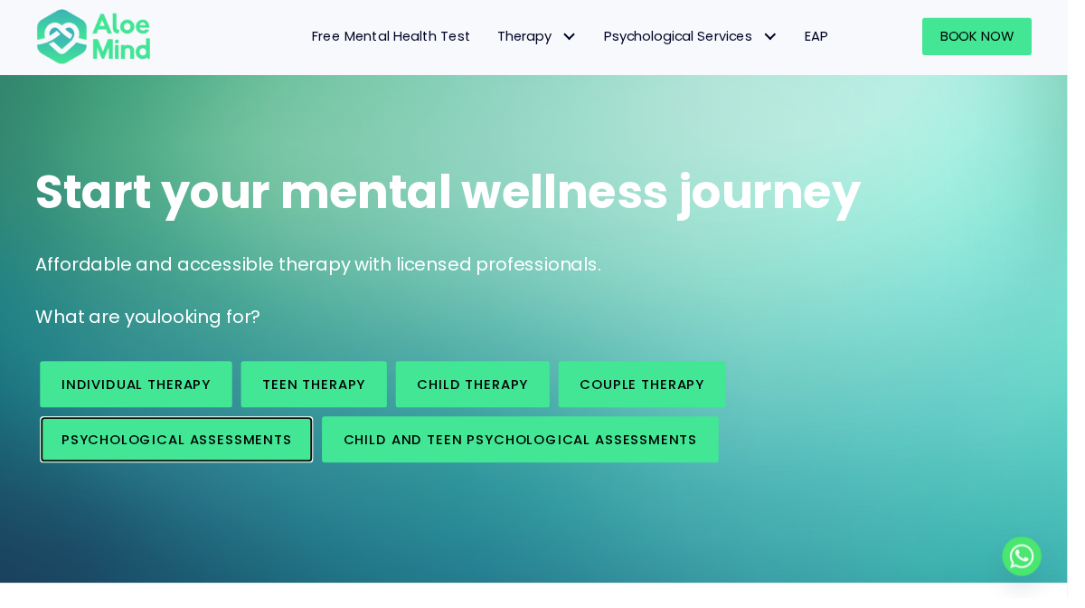
click at [271, 461] on link "Psychological assessments" at bounding box center [180, 446] width 278 height 47
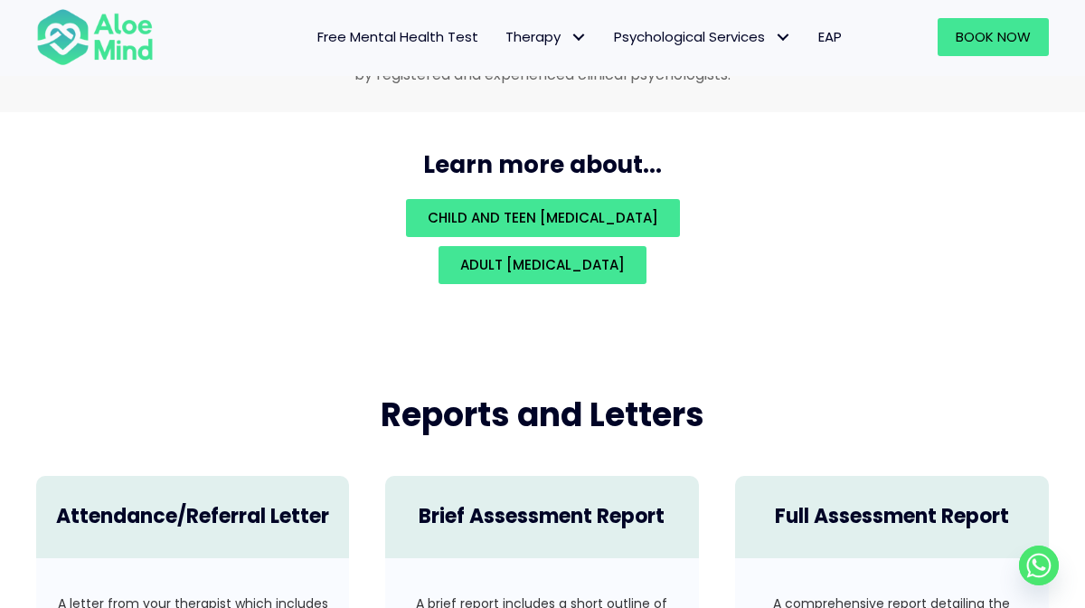
scroll to position [4048, 0]
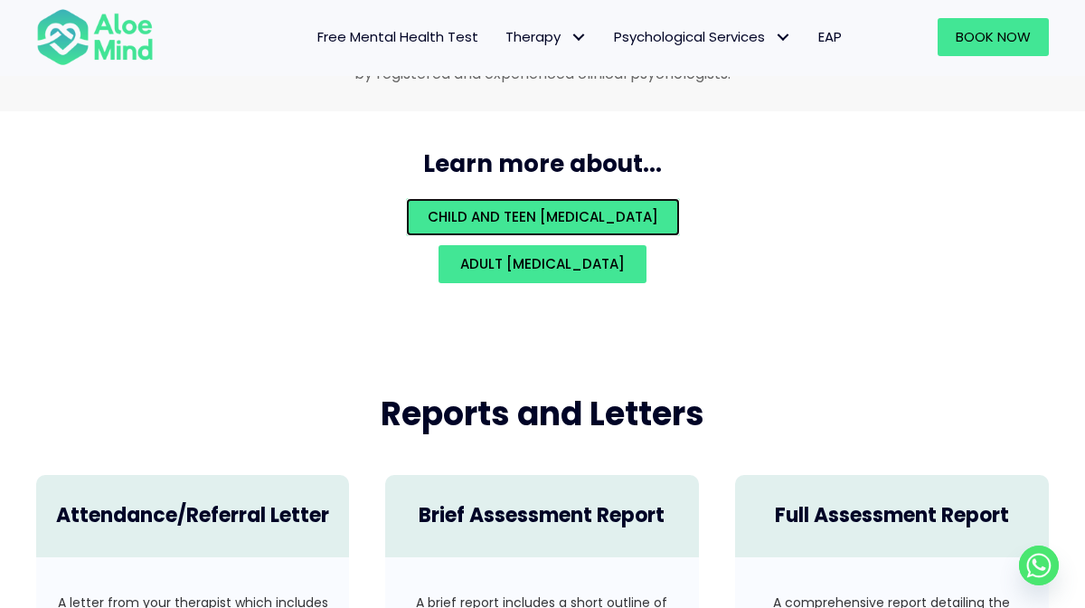
click at [680, 231] on link "Child and teen psychological assessment" at bounding box center [543, 217] width 274 height 38
